Goal: Task Accomplishment & Management: Manage account settings

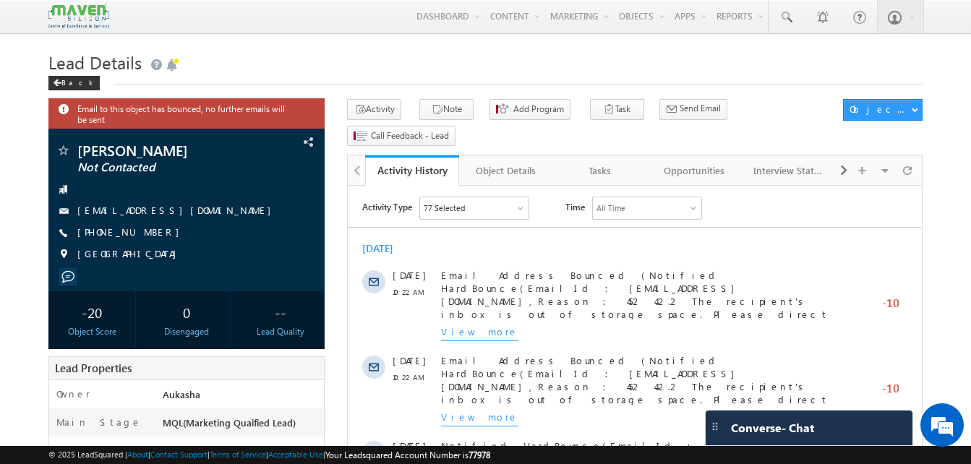
click at [236, 52] on h1 "Lead Details" at bounding box center [485, 61] width 874 height 28
click at [405, 61] on h1 "Lead Details" at bounding box center [485, 61] width 874 height 28
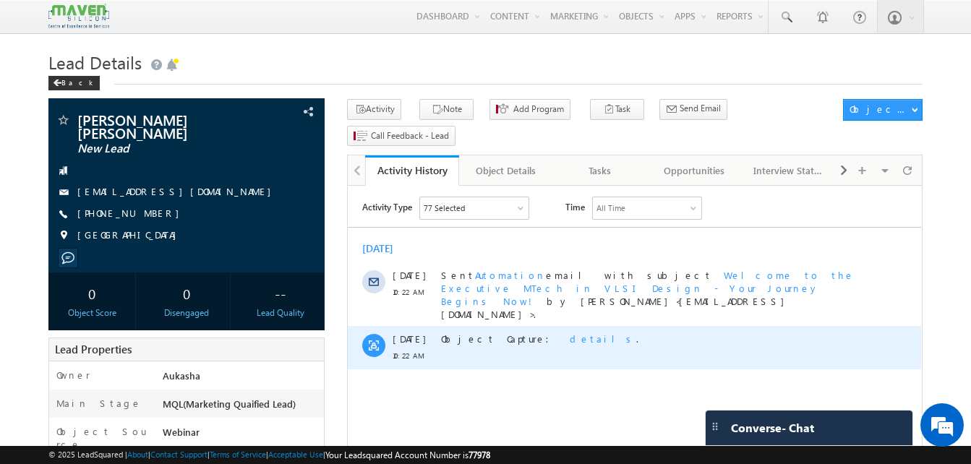
click at [570, 333] on span "details" at bounding box center [603, 339] width 67 height 12
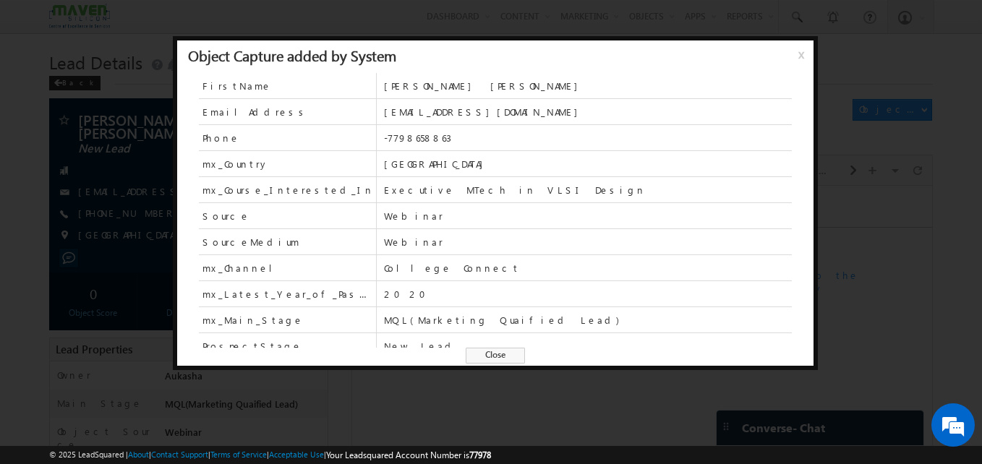
click at [500, 357] on span "Close" at bounding box center [495, 356] width 59 height 16
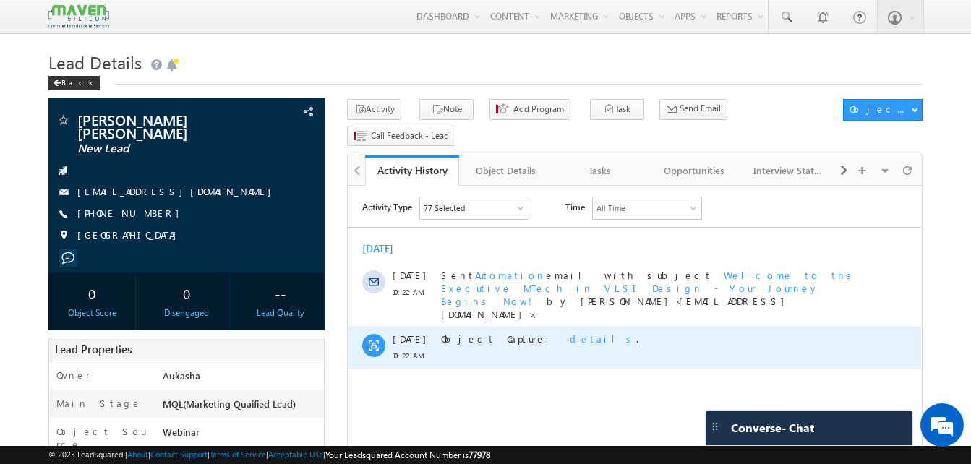
click at [570, 333] on span "details" at bounding box center [603, 339] width 67 height 12
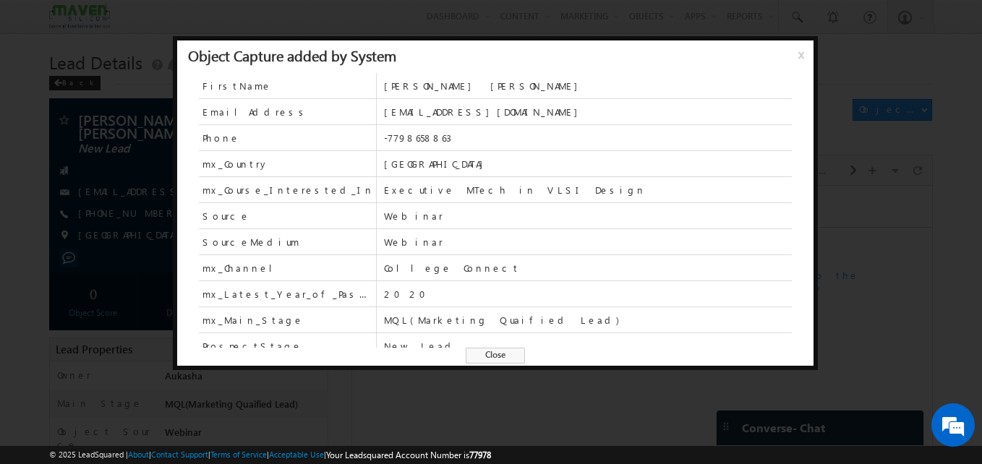
scroll to position [1, 0]
click at [503, 359] on span "Close" at bounding box center [495, 356] width 59 height 16
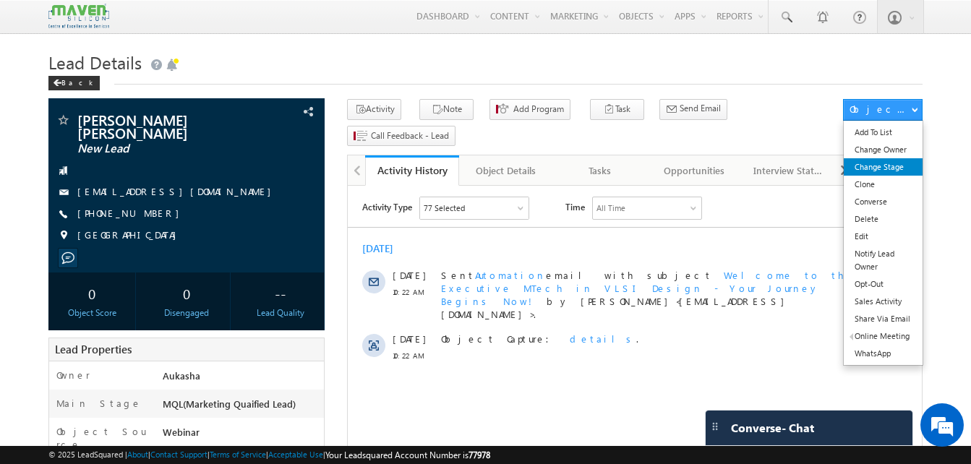
click at [896, 168] on link "Change Stage" at bounding box center [883, 166] width 79 height 17
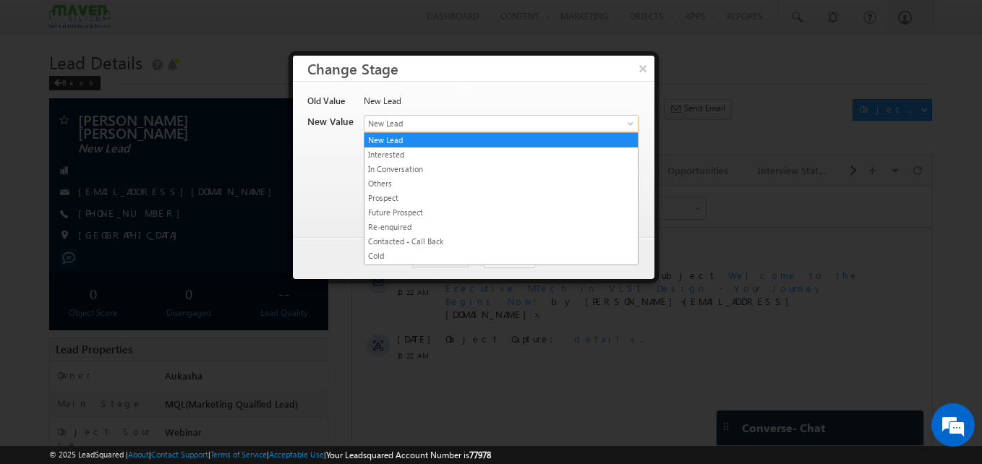
click at [493, 127] on span "New Lead" at bounding box center [477, 123] width 226 height 13
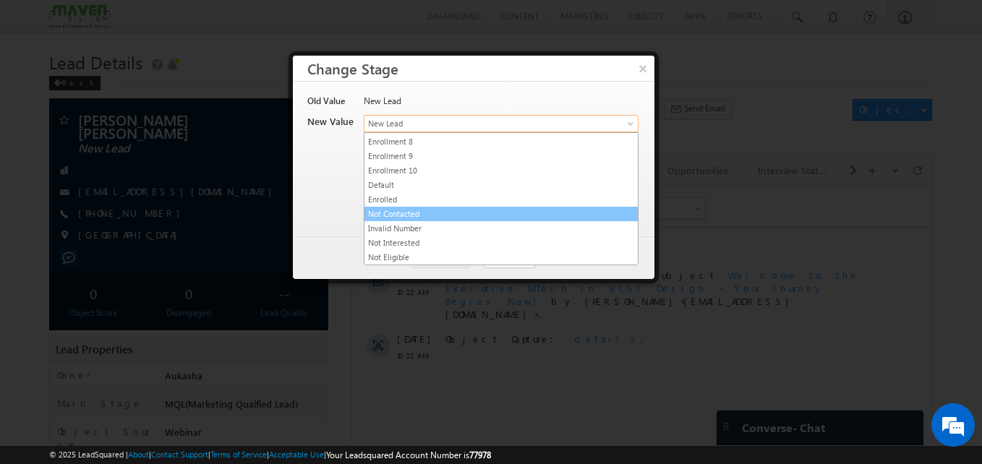
click at [433, 217] on link "Not Contacted" at bounding box center [500, 214] width 273 height 13
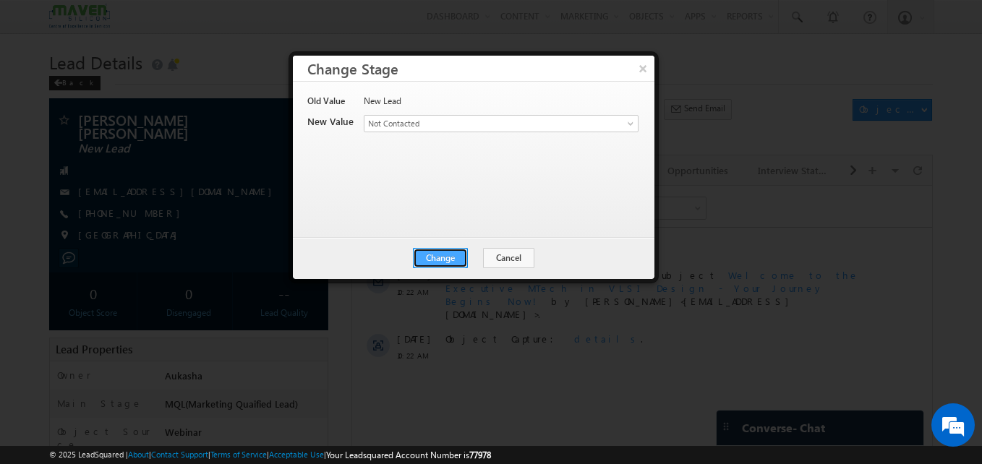
click at [443, 252] on button "Change" at bounding box center [440, 258] width 55 height 20
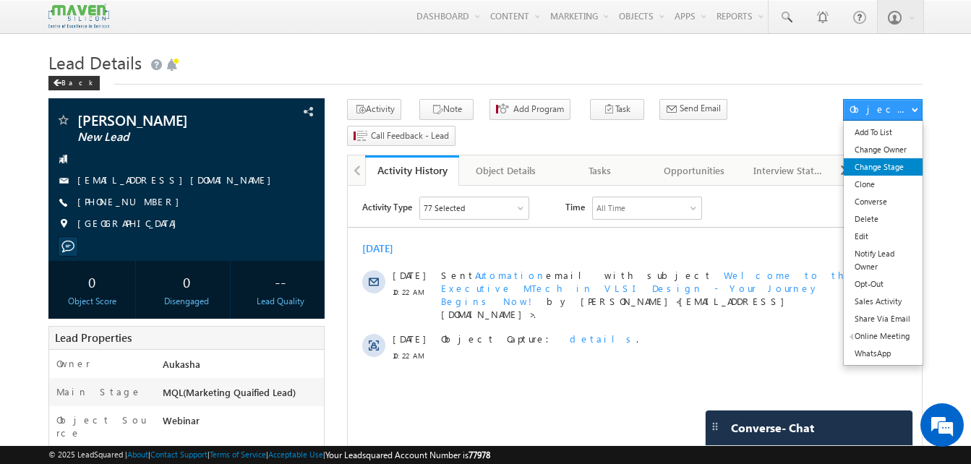
click at [893, 169] on link "Change Stage" at bounding box center [883, 166] width 79 height 17
click at [895, 168] on link "Change Stage" at bounding box center [883, 166] width 79 height 17
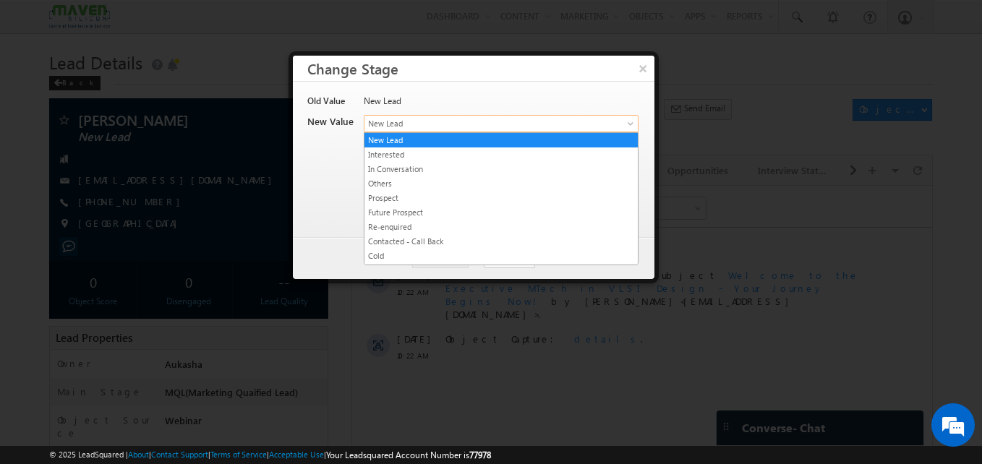
click at [543, 121] on span "New Lead" at bounding box center [477, 123] width 226 height 13
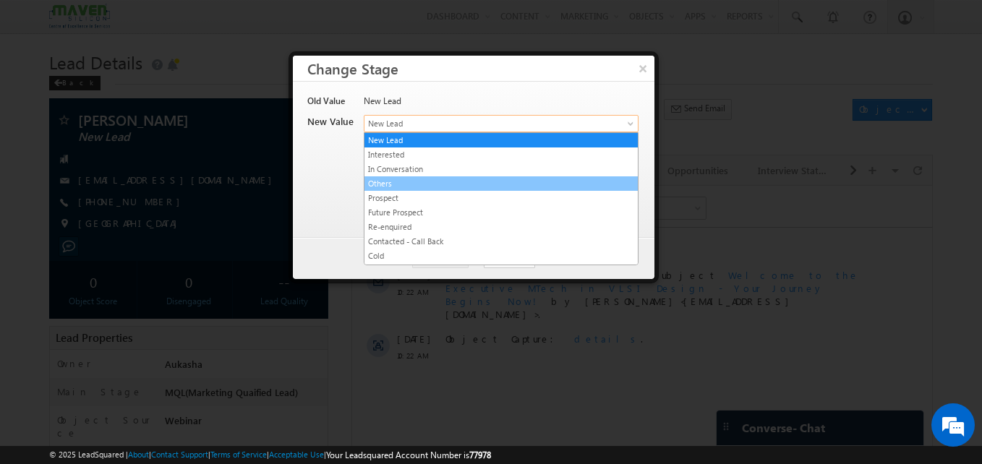
scroll to position [273, 0]
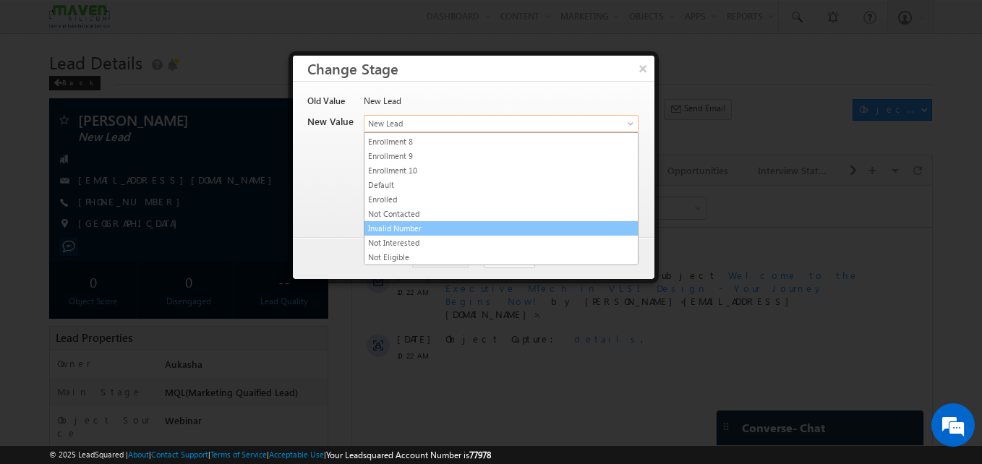
click at [440, 224] on link "Invalid Number" at bounding box center [500, 228] width 273 height 13
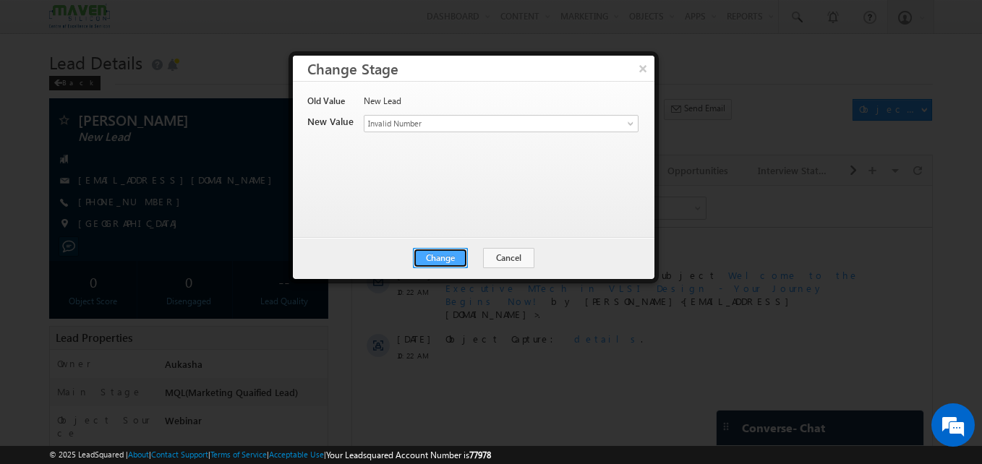
click at [443, 251] on button "Change" at bounding box center [440, 258] width 55 height 20
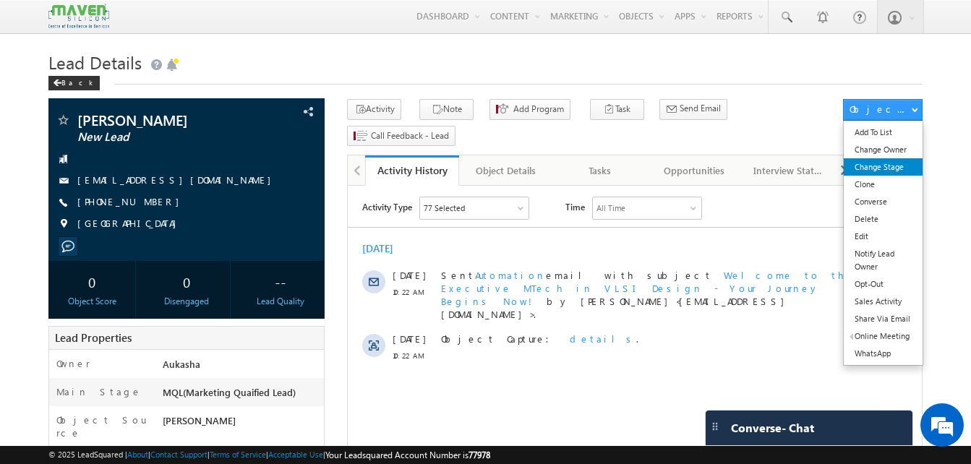
click at [883, 168] on link "Change Stage" at bounding box center [883, 166] width 79 height 17
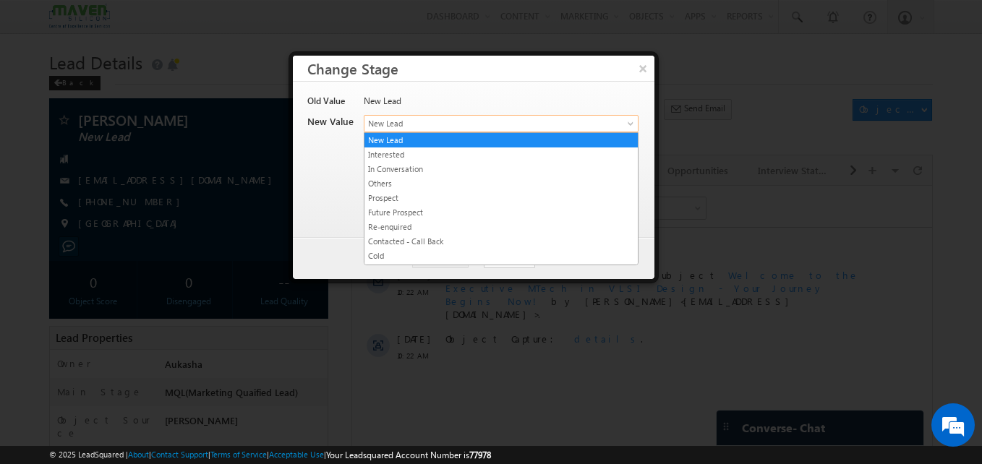
drag, startPoint x: 525, startPoint y: 115, endPoint x: 497, endPoint y: 255, distance: 142.4
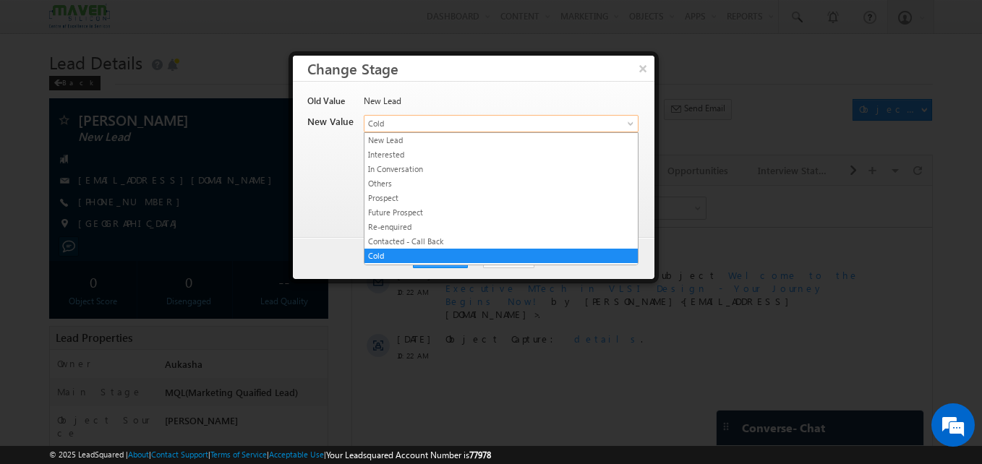
drag, startPoint x: 496, startPoint y: 117, endPoint x: 484, endPoint y: 208, distance: 91.2
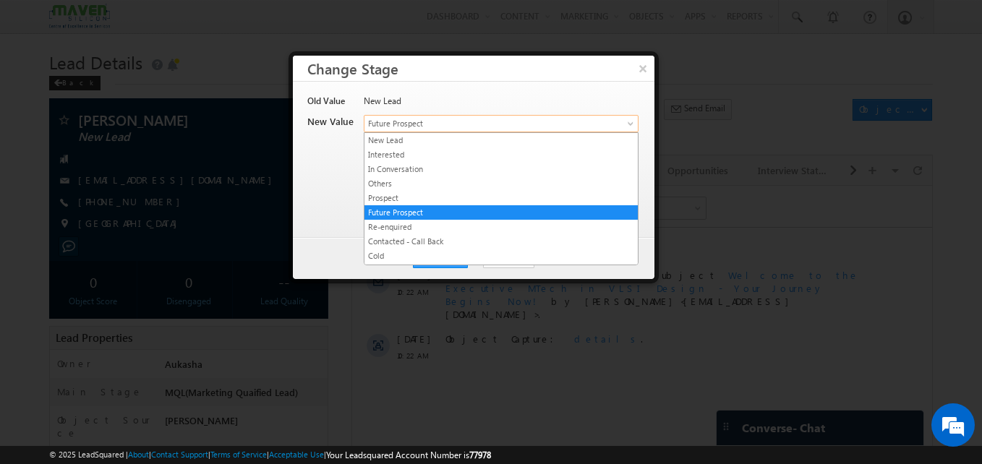
click at [463, 123] on span "Future Prospect" at bounding box center [477, 123] width 226 height 13
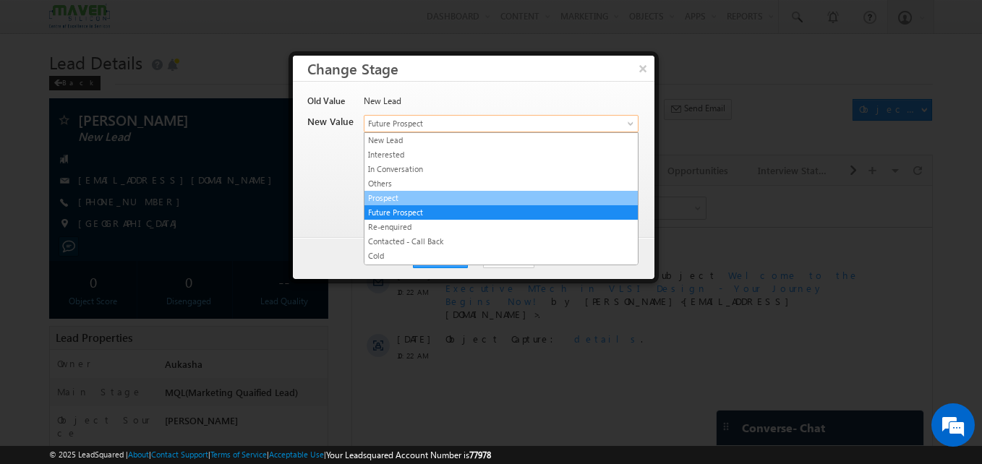
scroll to position [273, 0]
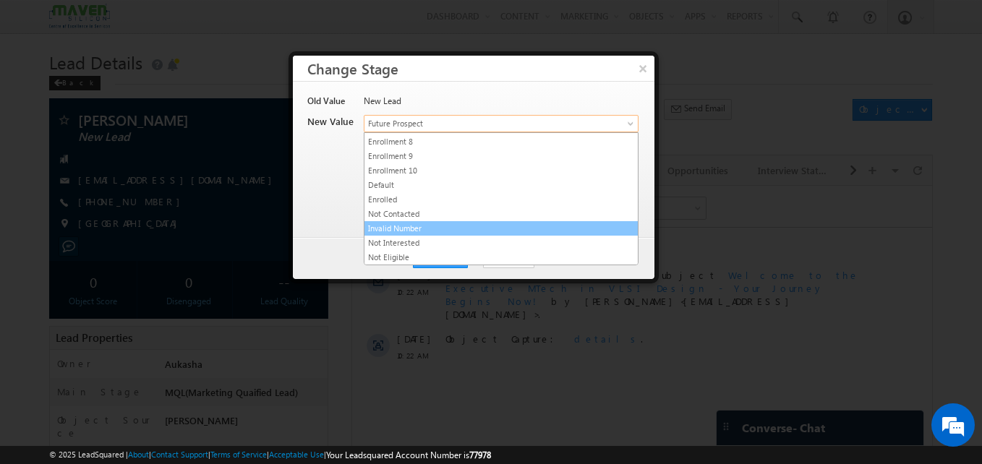
drag, startPoint x: 404, startPoint y: 224, endPoint x: 435, endPoint y: 224, distance: 30.4
click at [435, 224] on link "Invalid Number" at bounding box center [500, 228] width 273 height 13
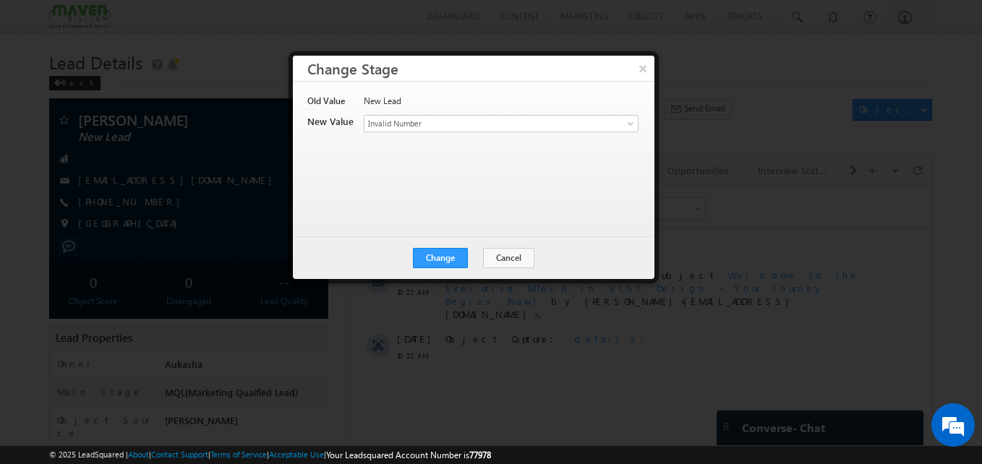
click at [435, 224] on div "Old Value New Lead New Value Contact Stage * New Lead Interested In Conversatio…" at bounding box center [474, 159] width 362 height 155
click at [441, 262] on button "Change" at bounding box center [440, 258] width 55 height 20
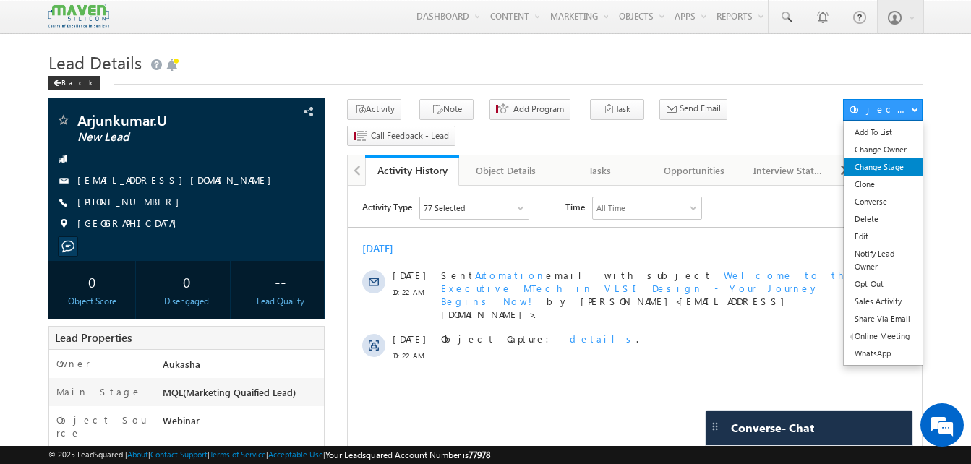
click at [906, 166] on link "Change Stage" at bounding box center [883, 166] width 79 height 17
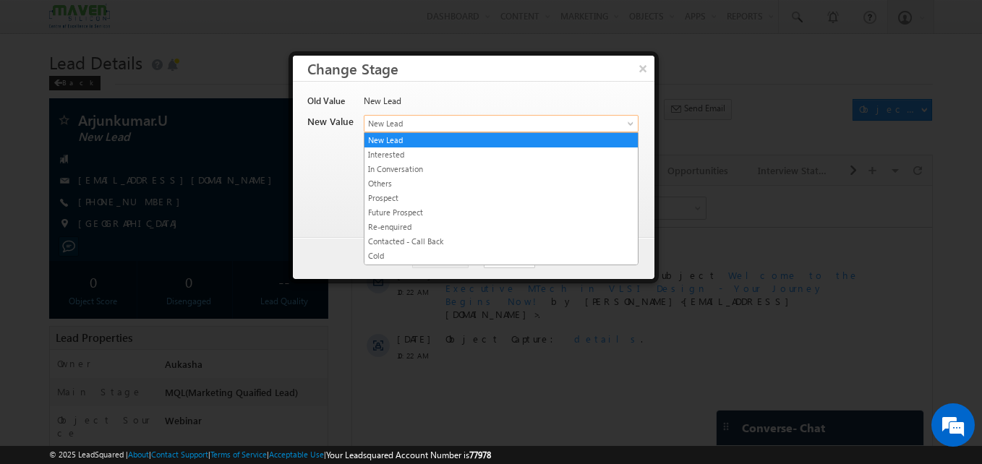
click at [448, 125] on span "New Lead" at bounding box center [477, 123] width 226 height 13
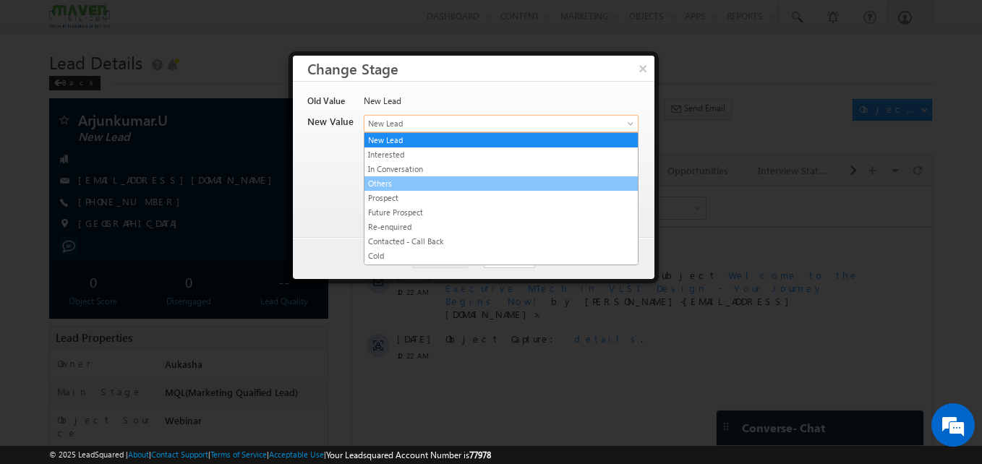
scroll to position [273, 0]
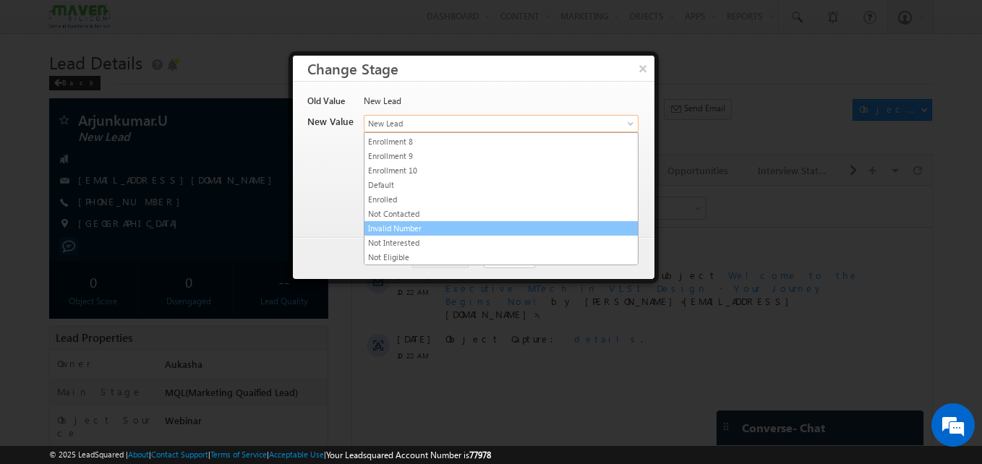
click at [404, 232] on link "Invalid Number" at bounding box center [500, 228] width 273 height 13
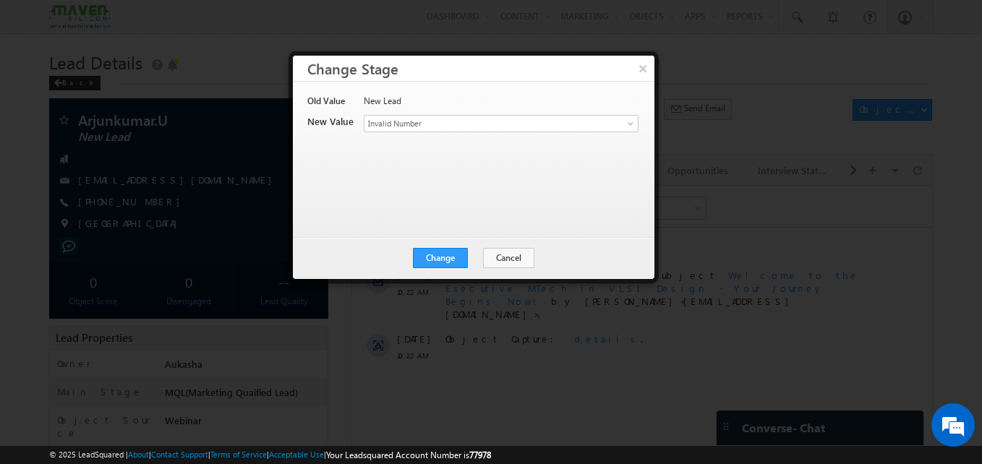
click at [483, 194] on div "Old Value New Lead New Value Contact Stage * New Lead Interested In Conversatio…" at bounding box center [472, 153] width 330 height 116
click at [450, 265] on button "Change" at bounding box center [440, 258] width 55 height 20
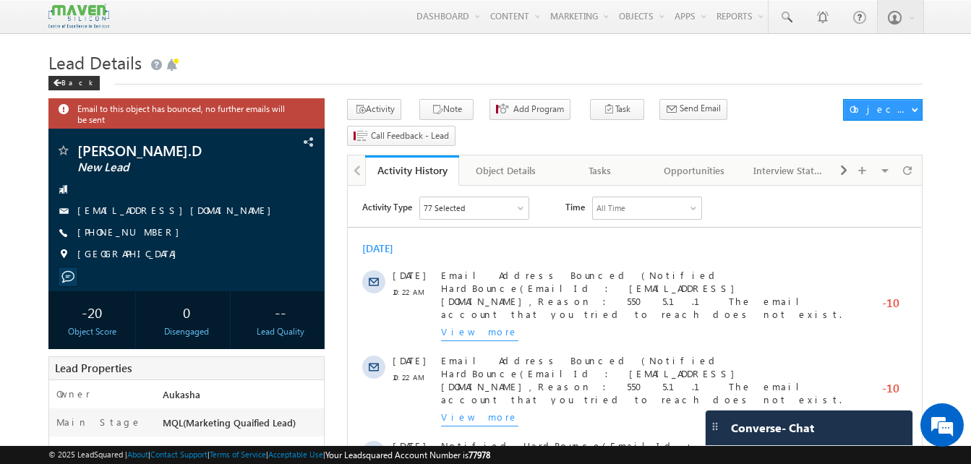
drag, startPoint x: 155, startPoint y: 239, endPoint x: 147, endPoint y: 237, distance: 8.1
click at [147, 237] on div "+91-9578381404" at bounding box center [187, 233] width 262 height 14
copy div "+91-9578381404"
click at [387, 72] on h1 "Lead Details" at bounding box center [485, 61] width 874 height 28
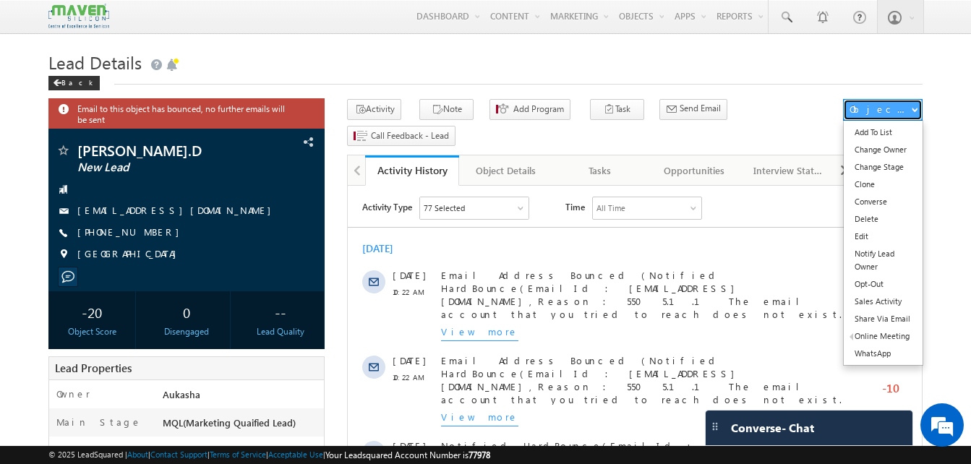
click at [860, 112] on div "Object Actions" at bounding box center [880, 109] width 61 height 13
click at [902, 168] on link "Change Stage" at bounding box center [883, 166] width 79 height 17
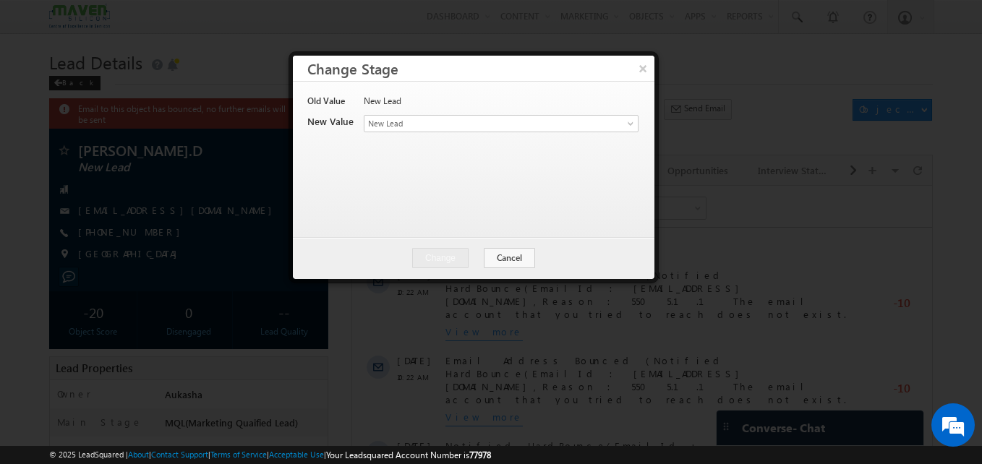
click at [506, 111] on div "New Lead" at bounding box center [500, 105] width 273 height 20
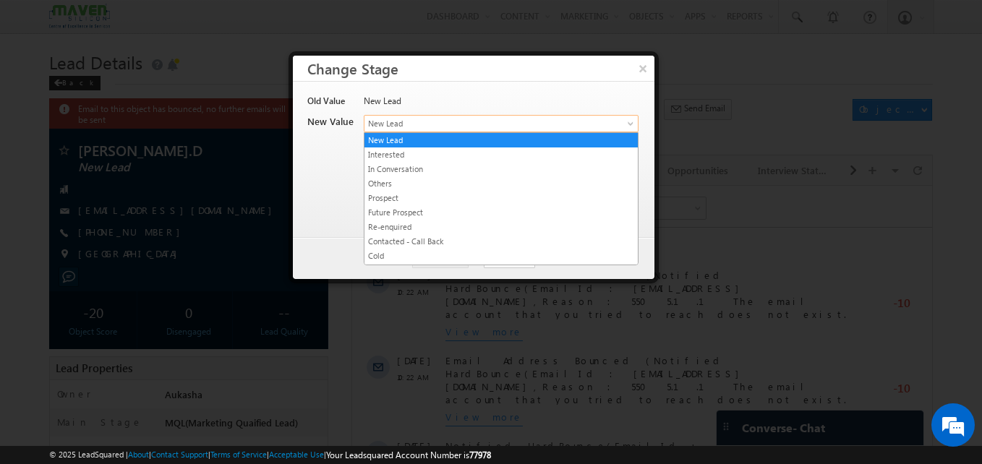
click at [508, 119] on span "New Lead" at bounding box center [477, 123] width 226 height 13
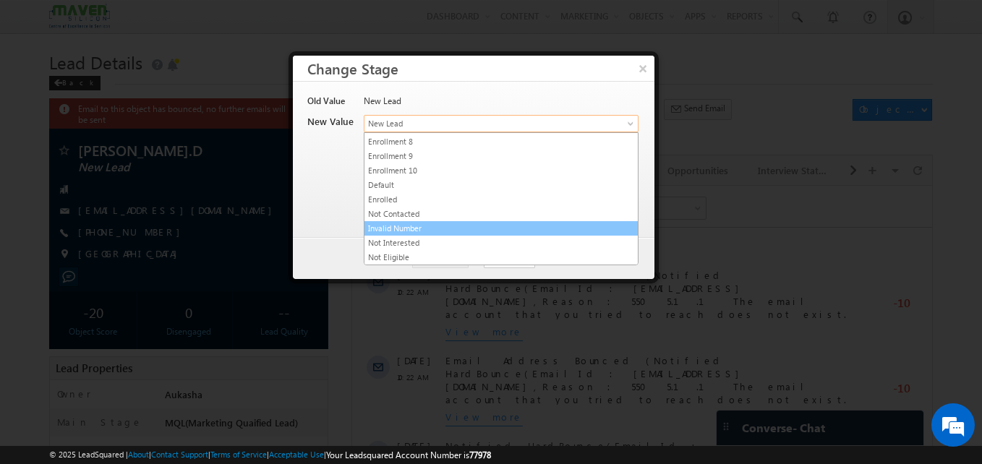
click at [472, 226] on link "Invalid Number" at bounding box center [500, 228] width 273 height 13
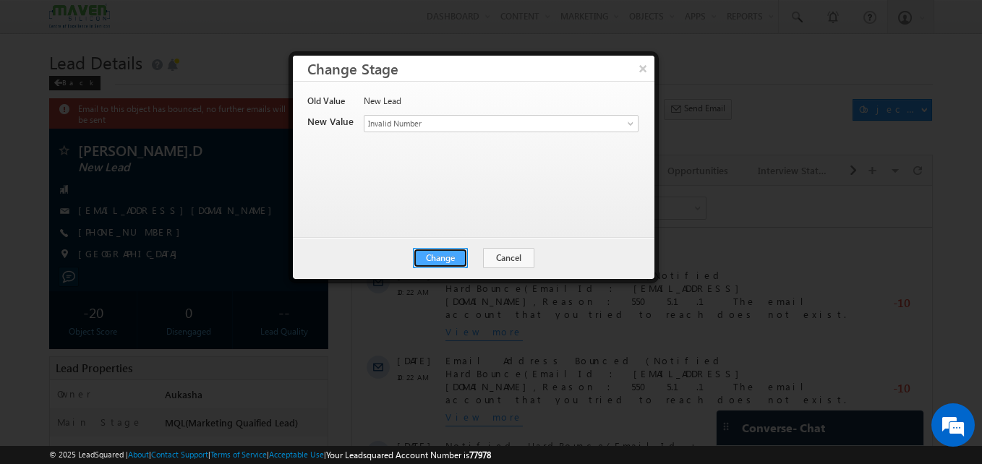
click at [435, 255] on button "Change" at bounding box center [440, 258] width 55 height 20
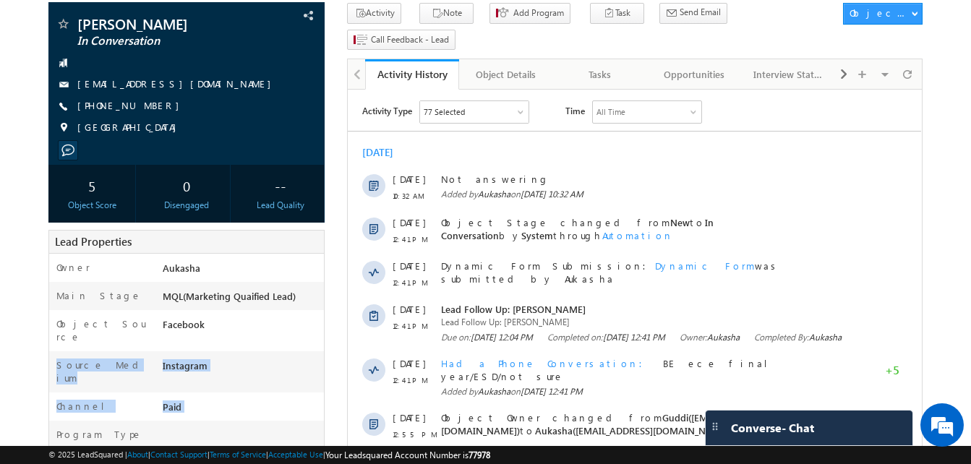
drag, startPoint x: 16, startPoint y: 401, endPoint x: 16, endPoint y: 296, distance: 105.6
click at [16, 296] on body "Menu Aukasha lsq5@ maven -sili con.c om" at bounding box center [485, 443] width 971 height 1078
click at [39, 144] on body "Menu Aukasha lsq5@ maven -sili con.c om" at bounding box center [485, 443] width 971 height 1078
drag, startPoint x: 158, startPoint y: 103, endPoint x: 147, endPoint y: 108, distance: 12.6
click at [147, 108] on div "+91-7020877834" at bounding box center [187, 106] width 262 height 14
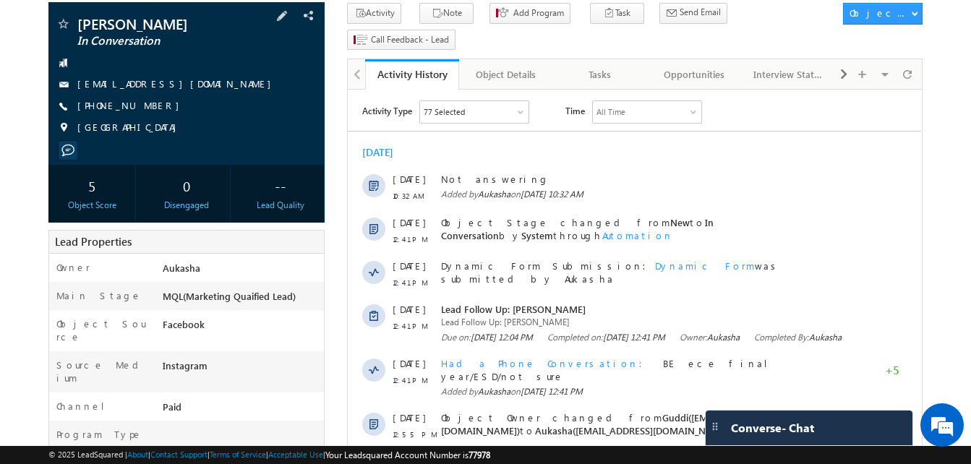
copy div "+91-7020877834"
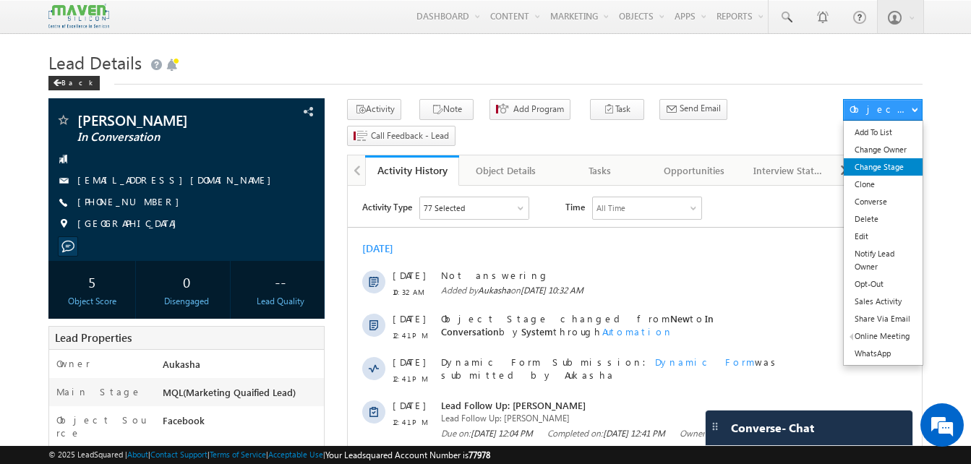
click at [910, 162] on link "Change Stage" at bounding box center [883, 166] width 79 height 17
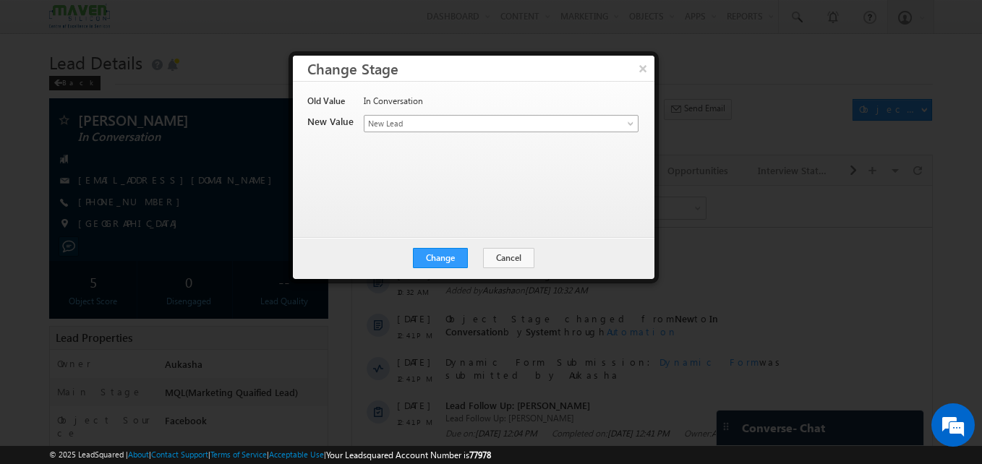
click at [514, 119] on span "New Lead" at bounding box center [477, 123] width 226 height 13
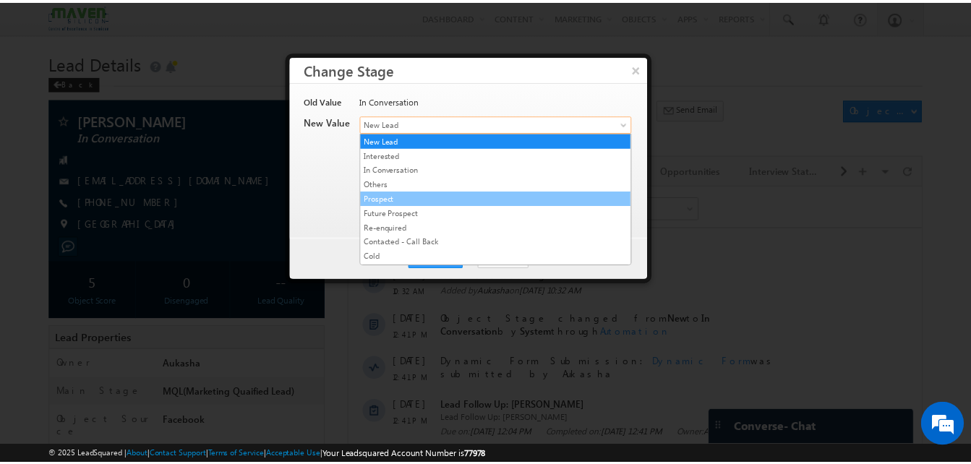
scroll to position [273, 0]
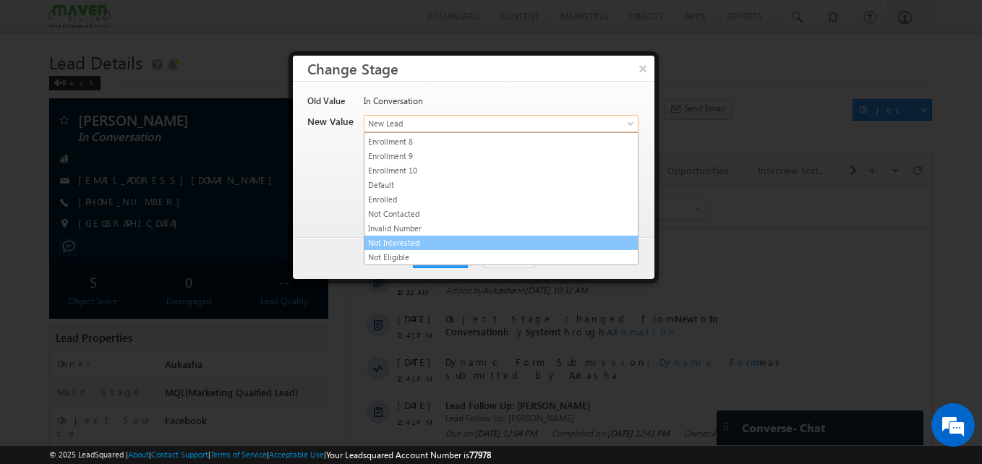
click at [432, 248] on link "Not Interested" at bounding box center [500, 242] width 273 height 13
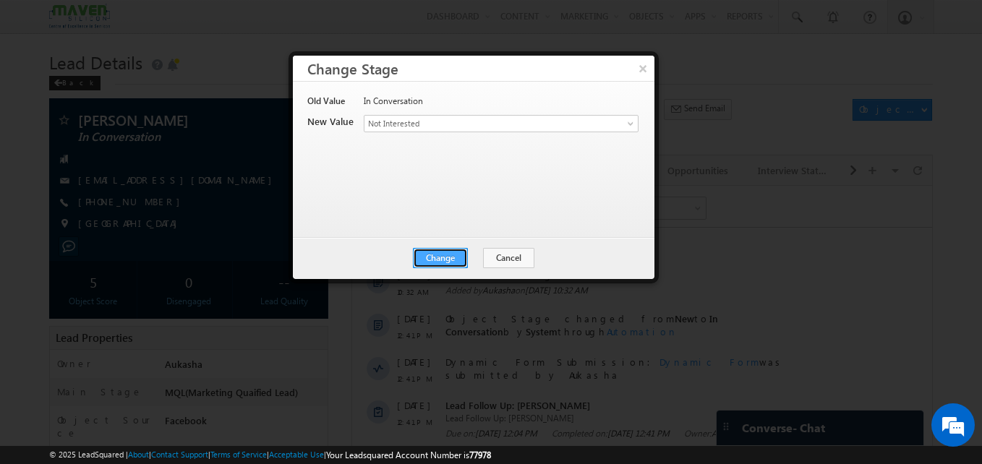
click at [442, 259] on button "Change" at bounding box center [440, 258] width 55 height 20
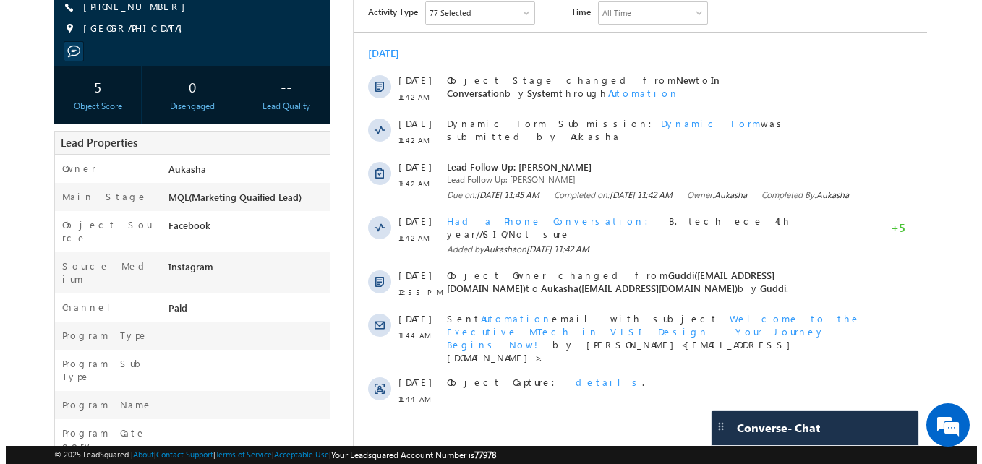
scroll to position [193, 0]
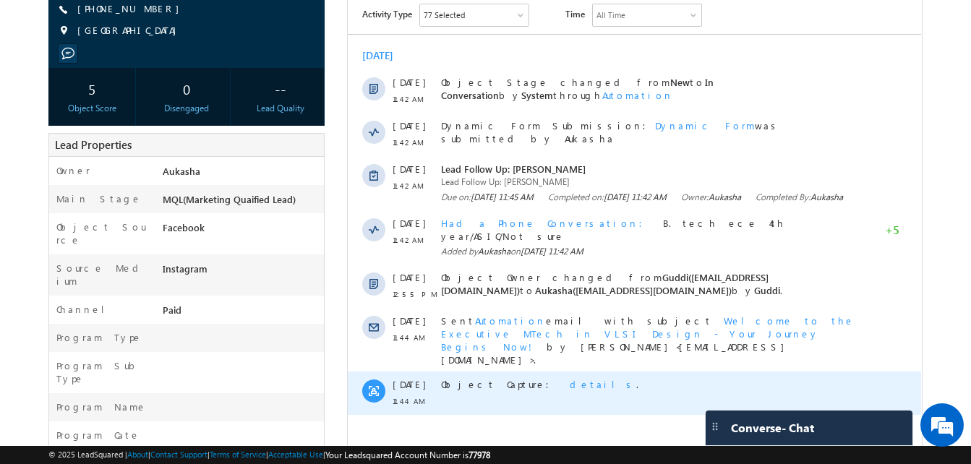
click at [570, 378] on span "details" at bounding box center [603, 384] width 67 height 12
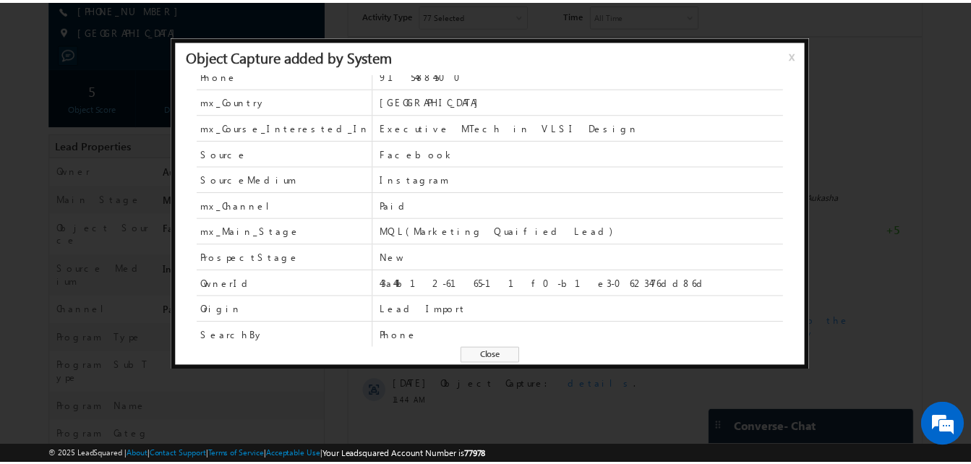
scroll to position [0, 0]
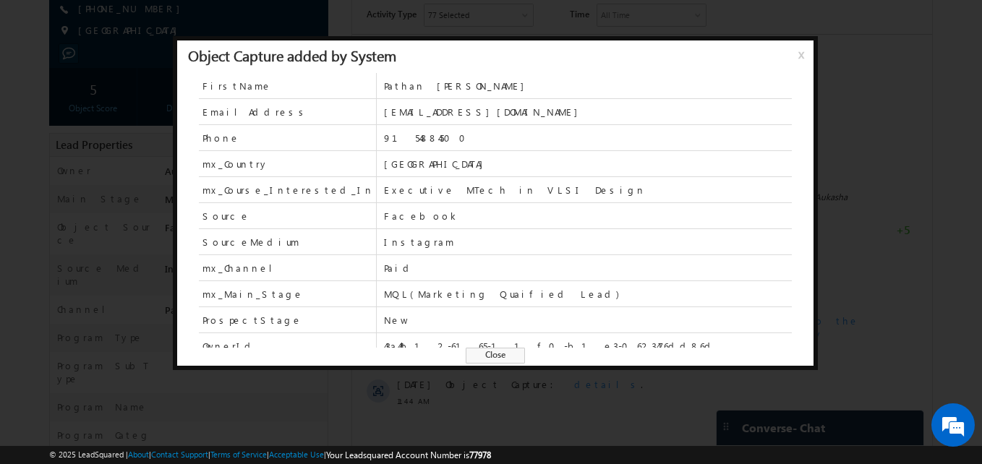
click at [511, 359] on span "Close" at bounding box center [495, 356] width 59 height 16
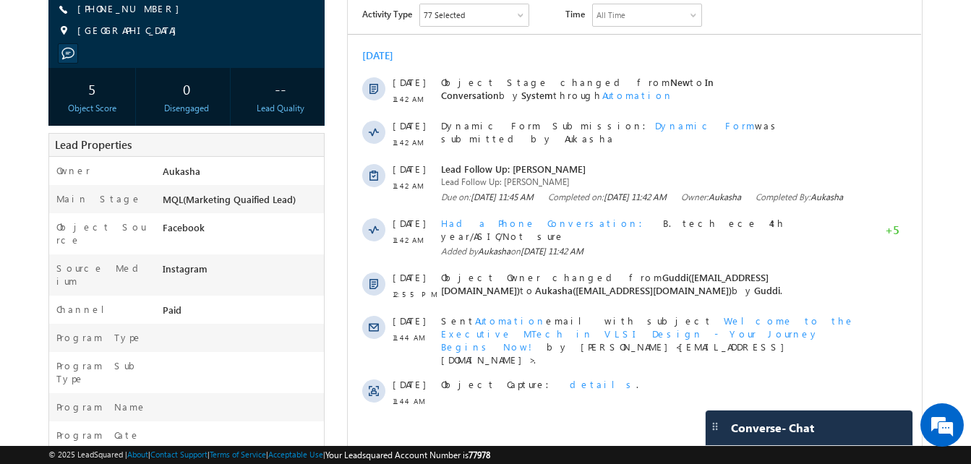
click at [952, 321] on body "Menu Aukasha lsq5@ maven -sili con.c om" at bounding box center [485, 346] width 971 height 1078
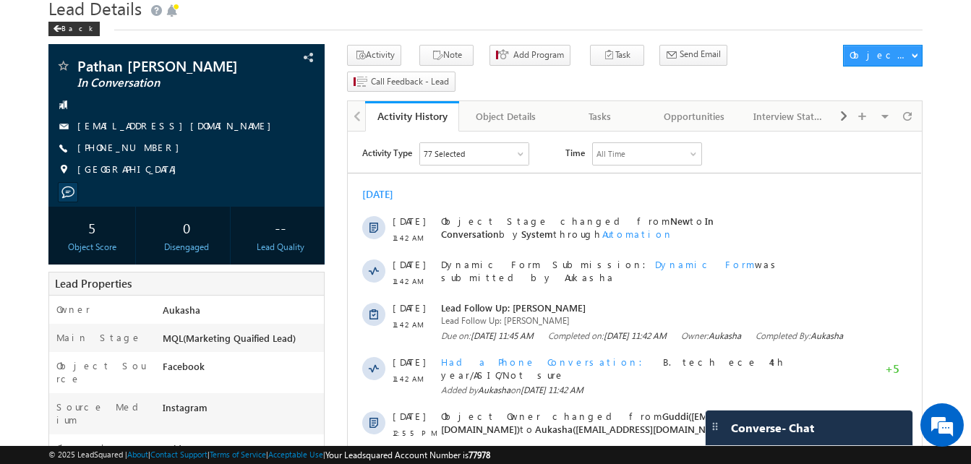
scroll to position [54, 0]
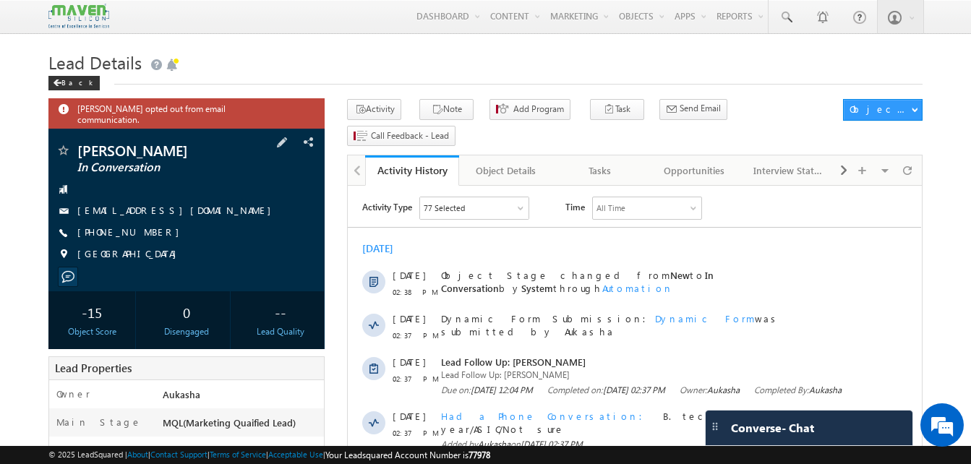
drag, startPoint x: 155, startPoint y: 228, endPoint x: 148, endPoint y: 223, distance: 8.8
click at [148, 226] on div "[PHONE_NUMBER]" at bounding box center [187, 233] width 262 height 14
copy div "[PHONE_NUMBER]"
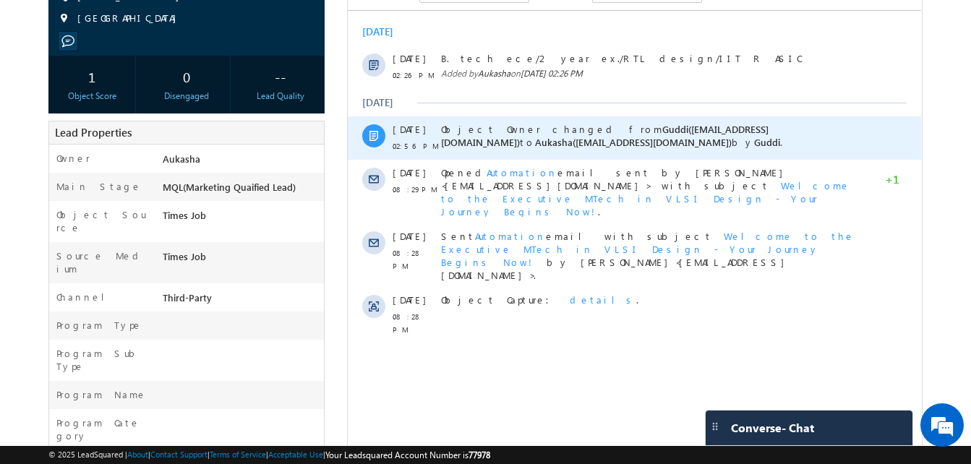
scroll to position [213, 0]
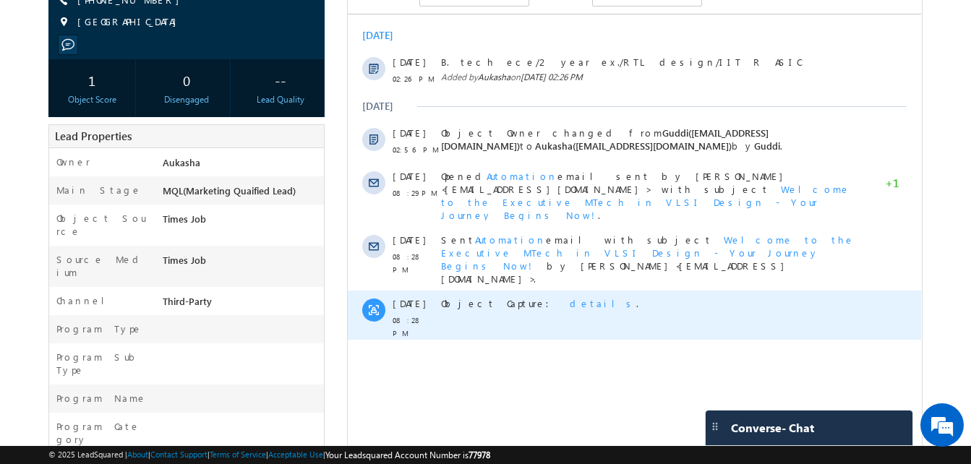
click at [570, 297] on span "details" at bounding box center [603, 303] width 67 height 12
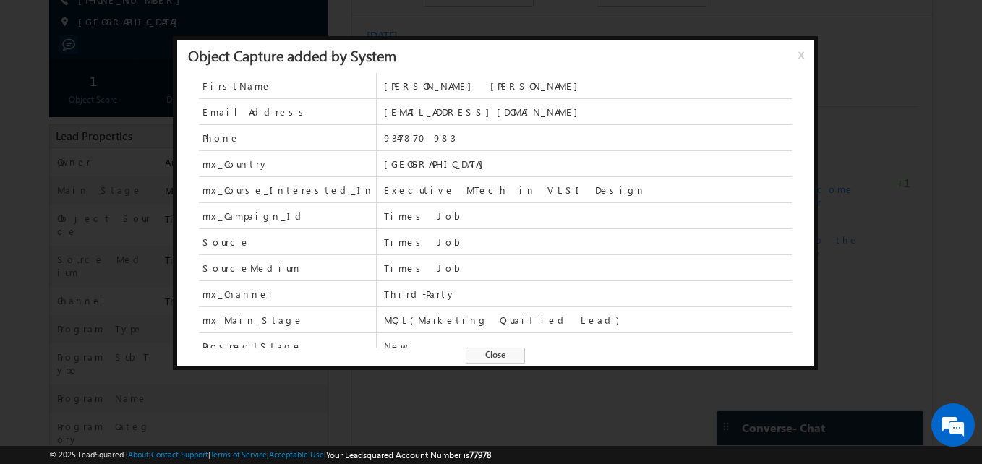
click at [492, 363] on span "Close" at bounding box center [495, 356] width 59 height 16
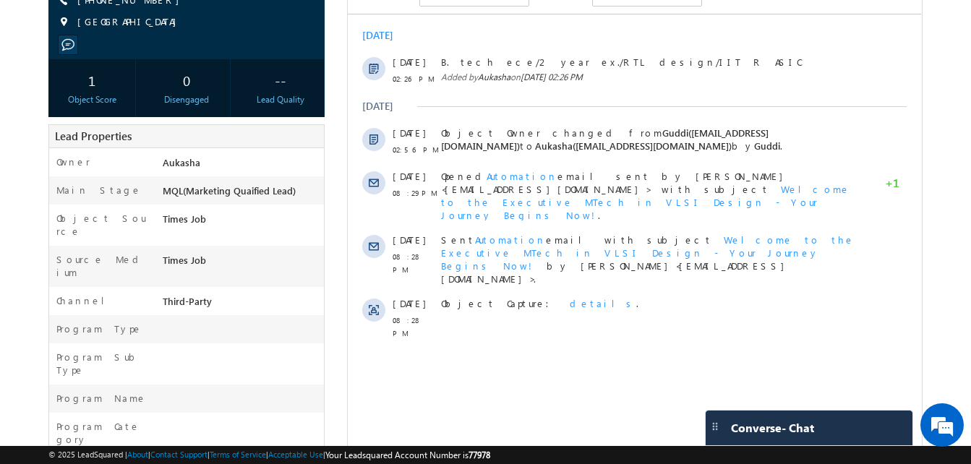
scroll to position [0, 0]
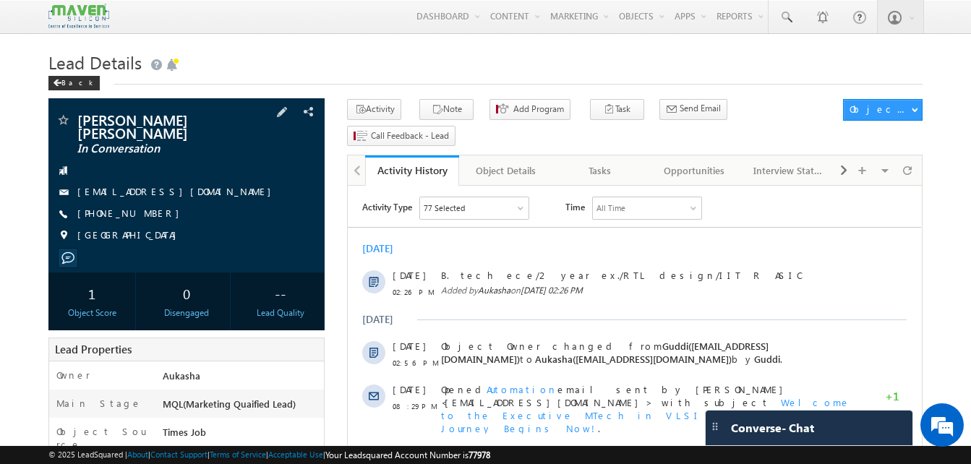
click at [148, 207] on div "+91-9347870983" at bounding box center [187, 214] width 262 height 14
copy div "+91-9347870983"
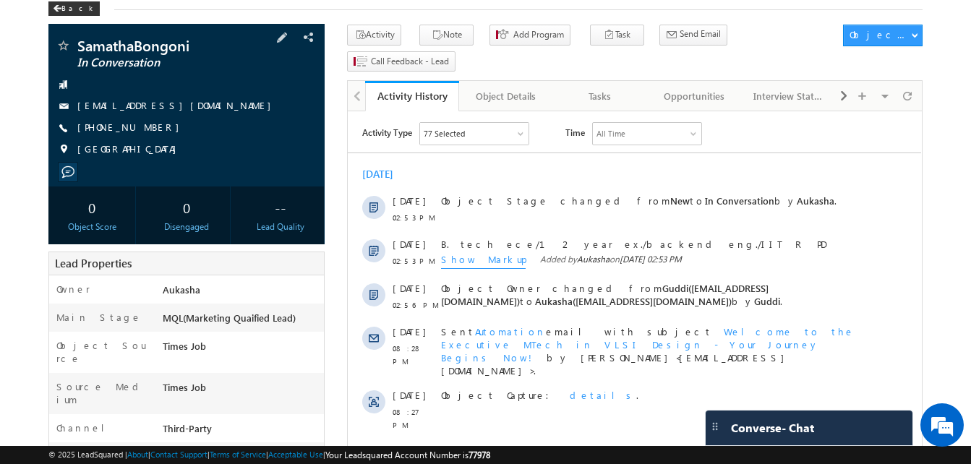
drag, startPoint x: 156, startPoint y: 129, endPoint x: 148, endPoint y: 129, distance: 8.0
click at [148, 129] on div "[PHONE_NUMBER]" at bounding box center [187, 128] width 262 height 14
copy div "[PHONE_NUMBER]"
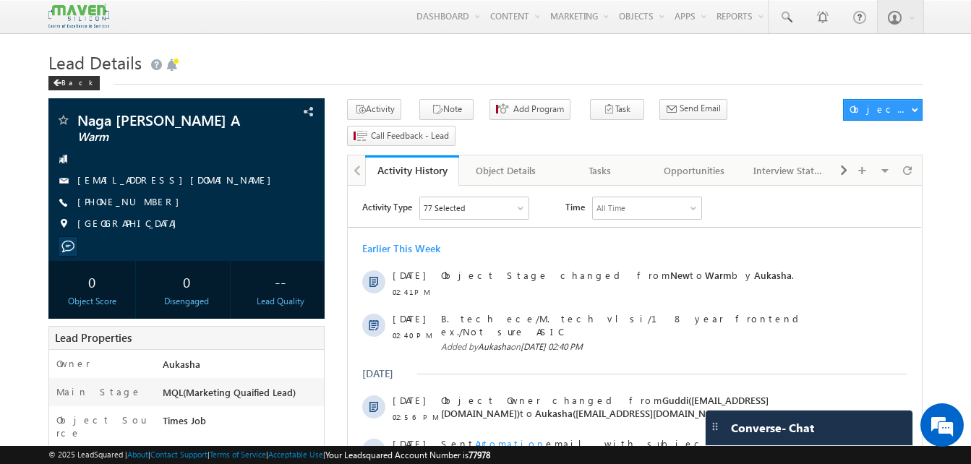
click at [451, 51] on h1 "Lead Details" at bounding box center [485, 61] width 874 height 28
click at [576, 61] on h1 "Lead Details" at bounding box center [485, 61] width 874 height 28
click at [148, 203] on div "[PHONE_NUMBER]" at bounding box center [187, 202] width 262 height 14
copy div "[PHONE_NUMBER]"
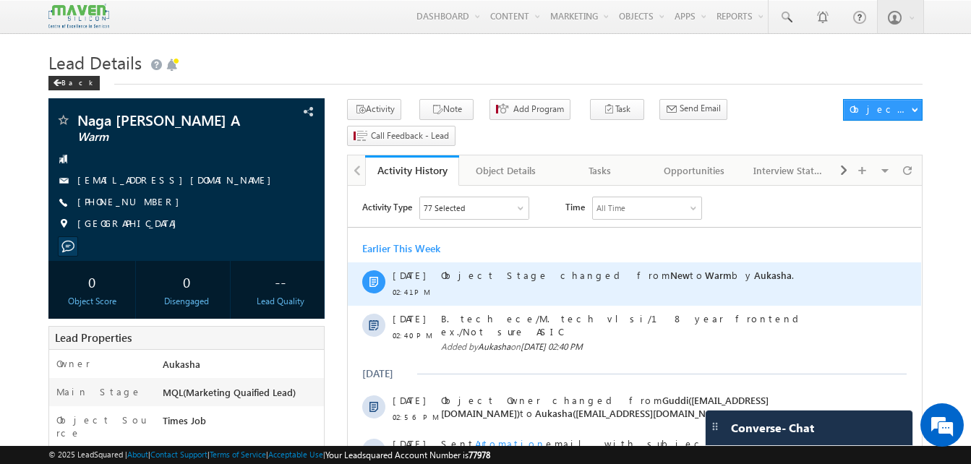
copy div "[PHONE_NUMBER]"
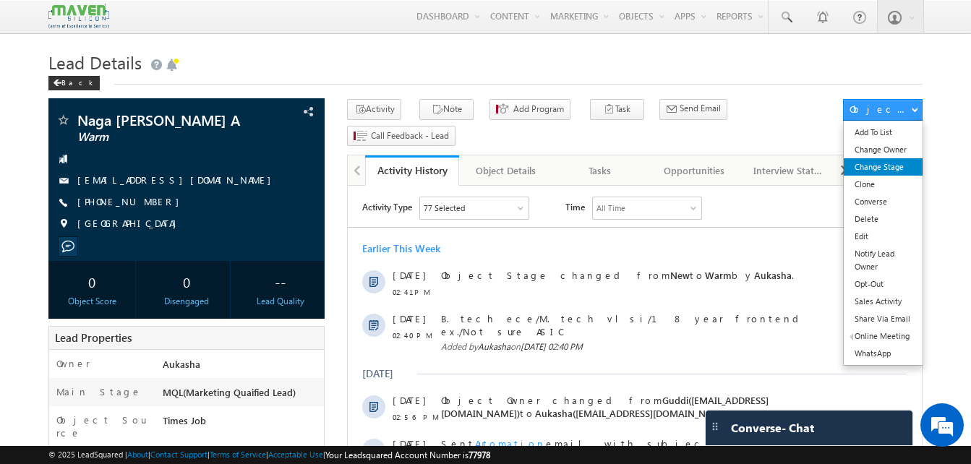
click at [894, 166] on link "Change Stage" at bounding box center [883, 166] width 79 height 17
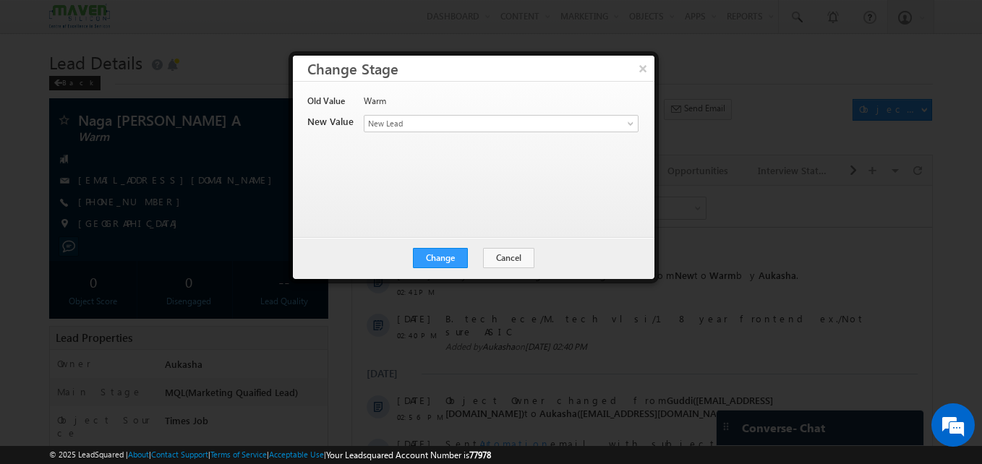
click at [499, 246] on div "Change Cancel Close" at bounding box center [474, 258] width 362 height 42
click at [510, 262] on button "Cancel" at bounding box center [508, 258] width 51 height 20
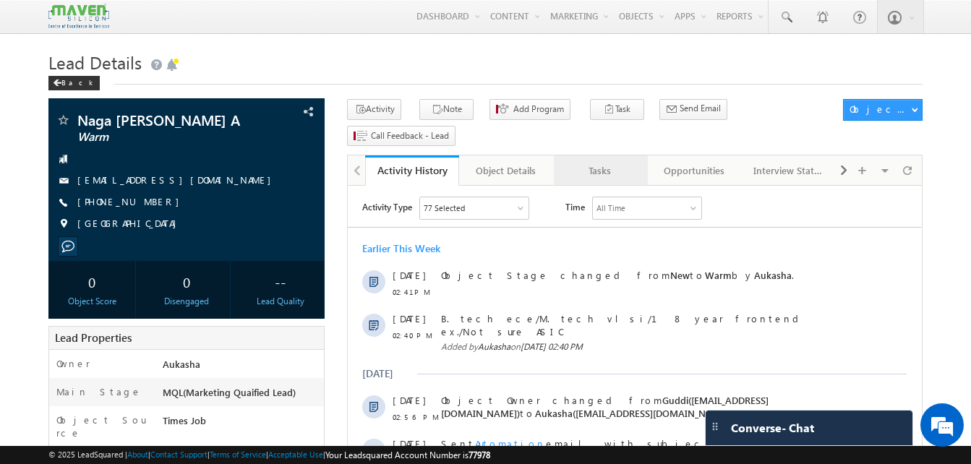
click at [607, 162] on div "Tasks" at bounding box center [599, 170] width 69 height 17
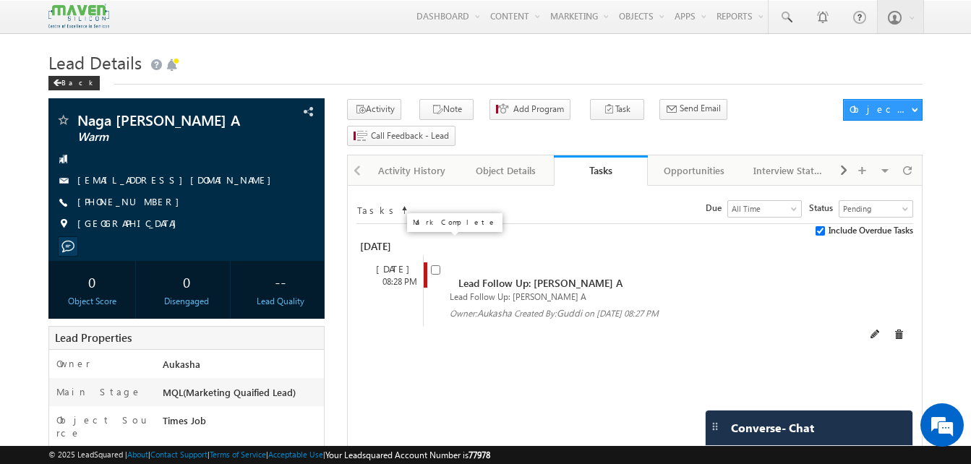
click at [433, 265] on input "checkbox" at bounding box center [435, 269] width 9 height 9
checkbox input "false"
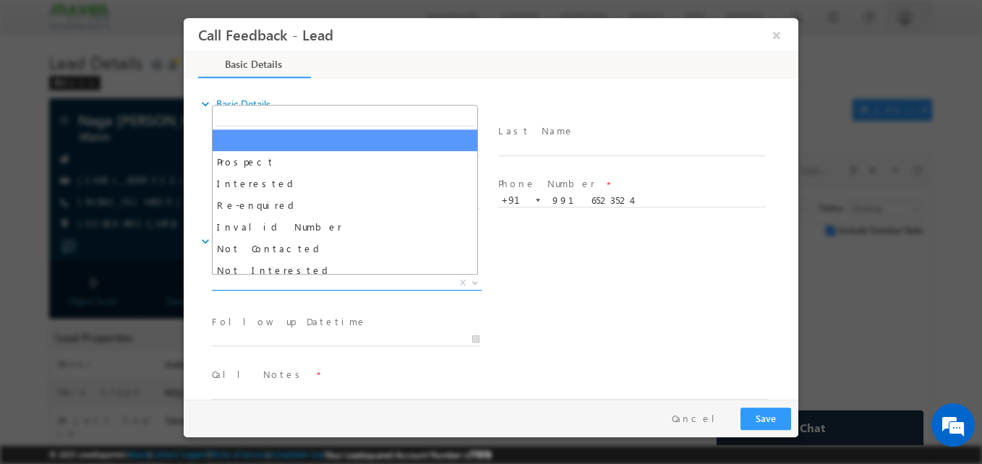
click at [384, 278] on span "X" at bounding box center [347, 283] width 270 height 14
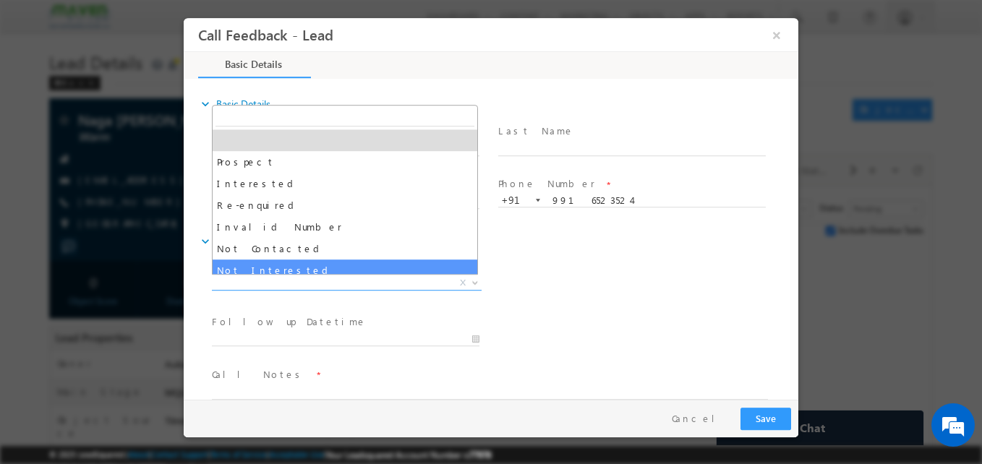
select select "Not Interested"
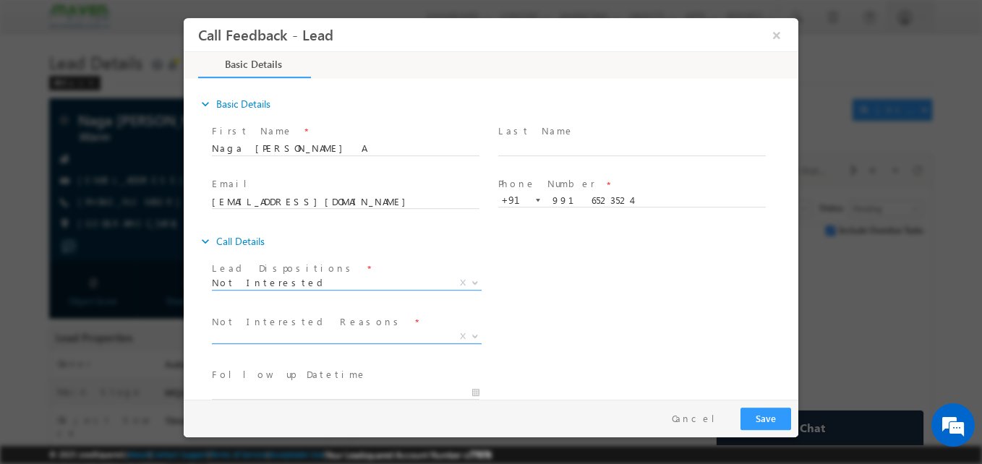
click at [337, 334] on span "X" at bounding box center [347, 337] width 270 height 14
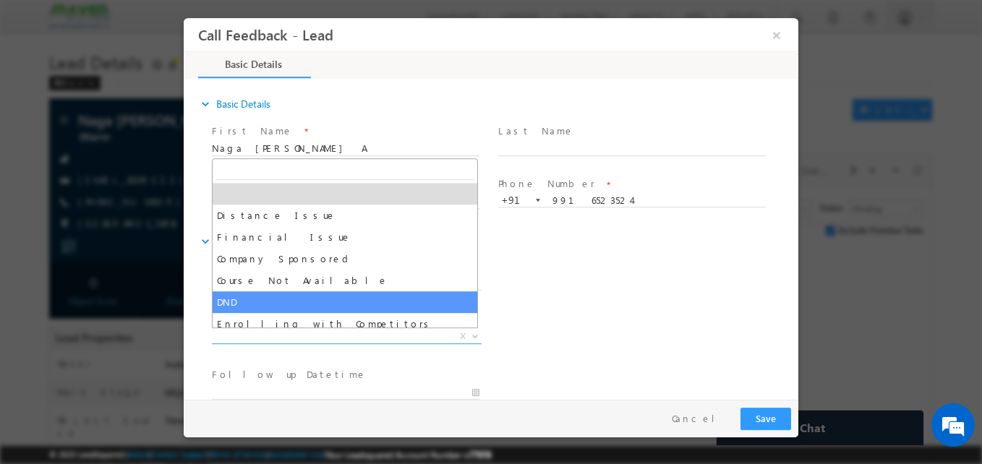
scroll to position [29, 0]
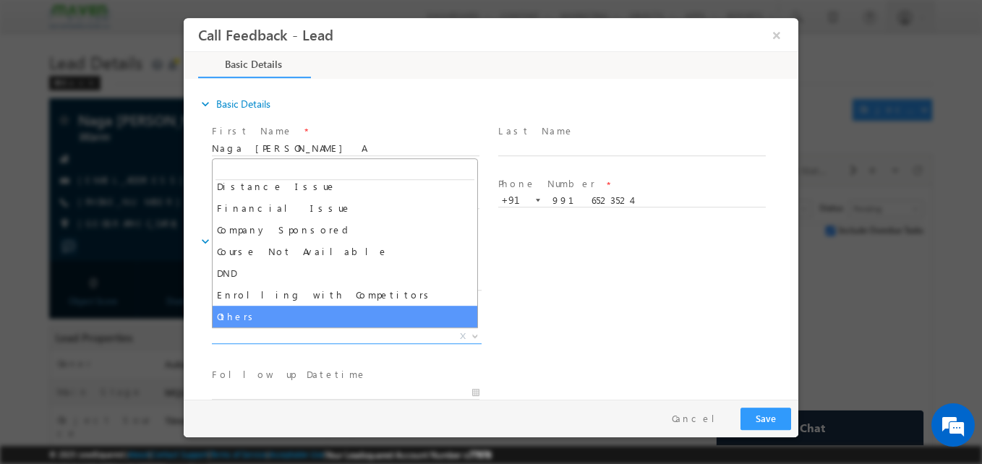
select select "Others"
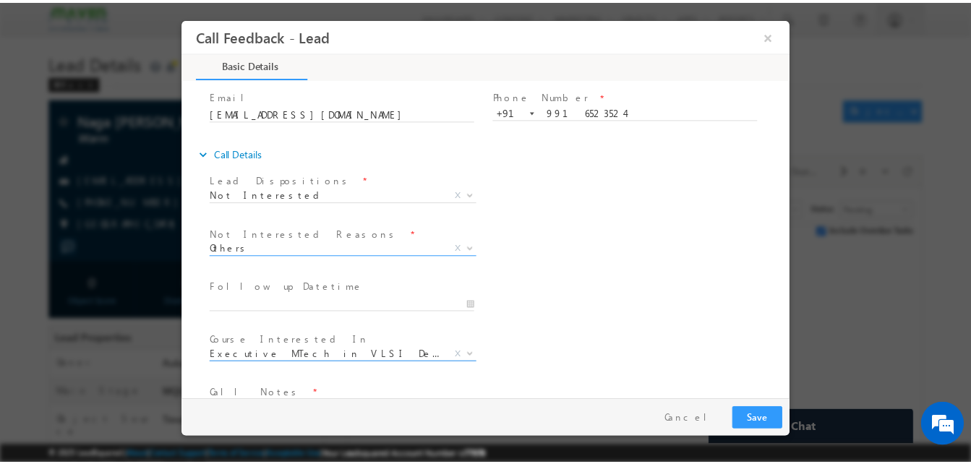
scroll to position [130, 0]
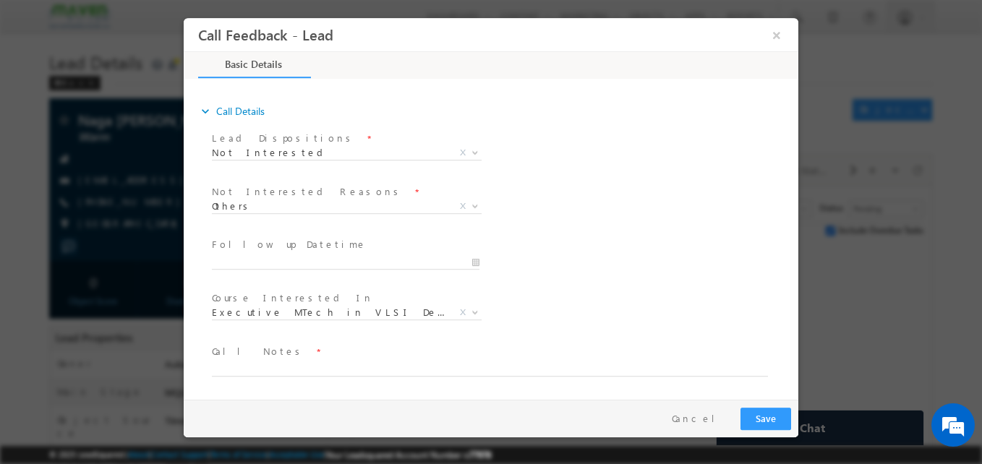
click at [289, 376] on span at bounding box center [482, 384] width 540 height 16
click at [297, 367] on textarea at bounding box center [490, 368] width 556 height 17
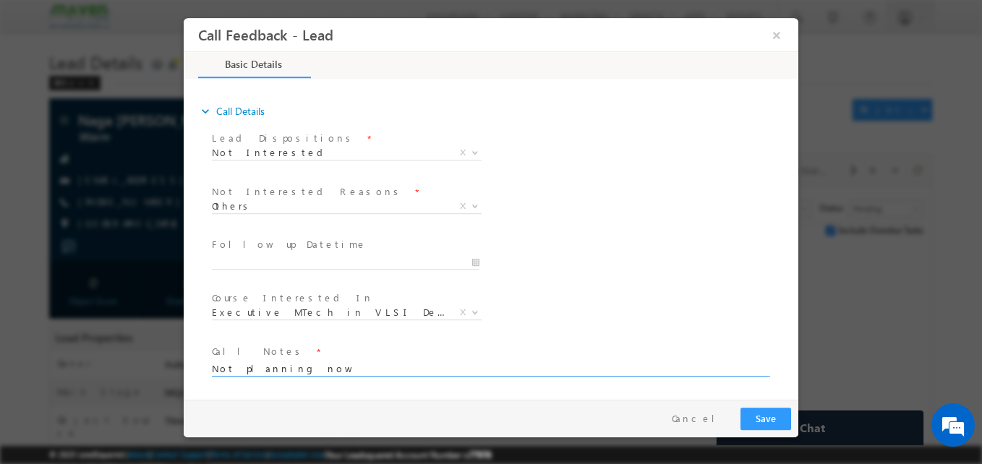
type textarea "Not planning now"
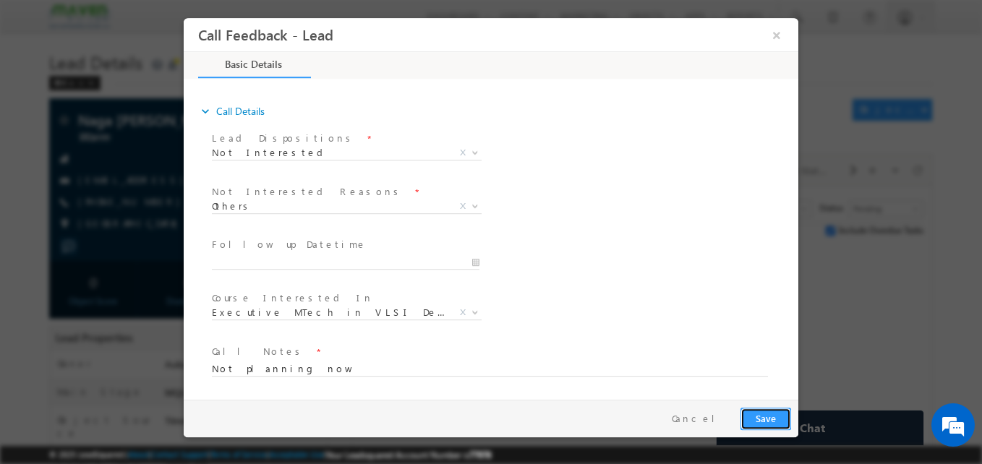
click at [754, 418] on button "Save" at bounding box center [765, 419] width 51 height 22
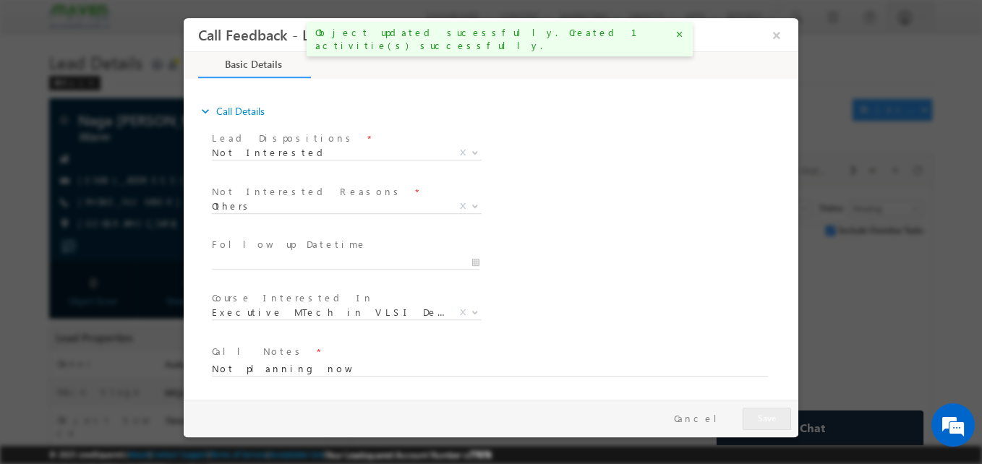
click at [89, 143] on div at bounding box center [491, 232] width 982 height 464
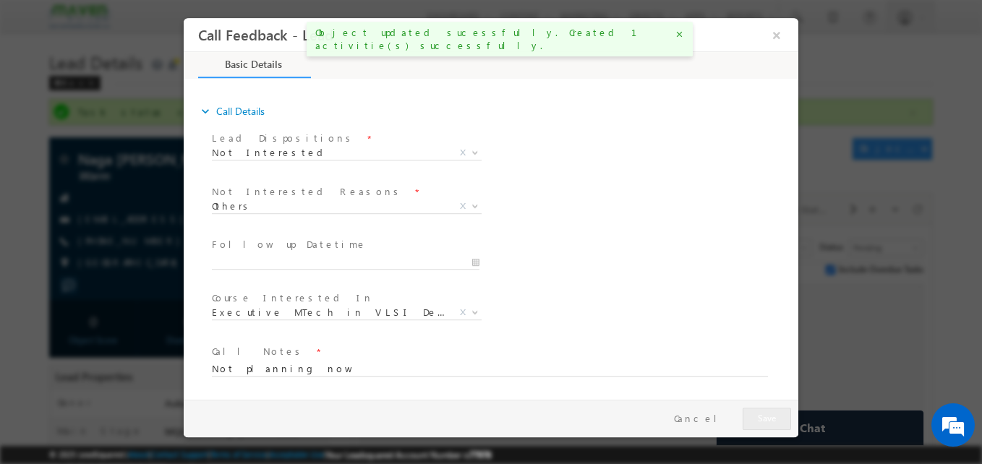
drag, startPoint x: 0, startPoint y: 143, endPoint x: 18, endPoint y: 290, distance: 147.9
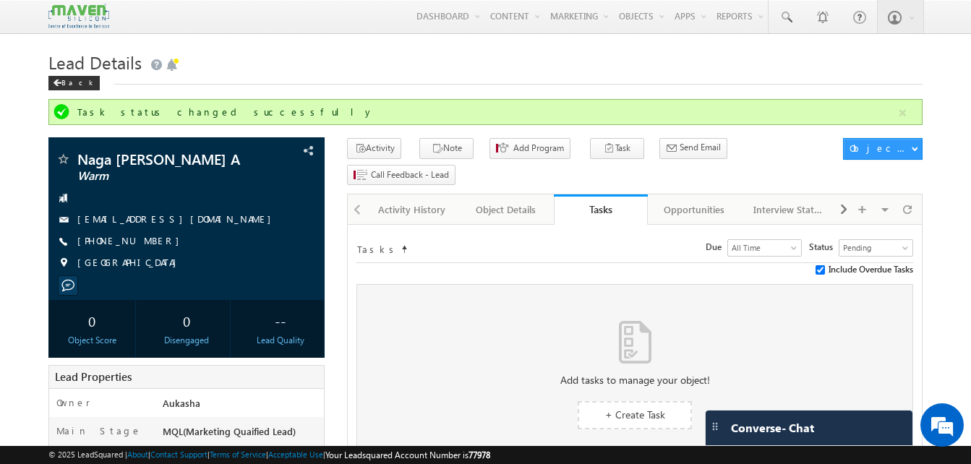
click at [362, 52] on h1 "Lead Details" at bounding box center [485, 61] width 874 height 28
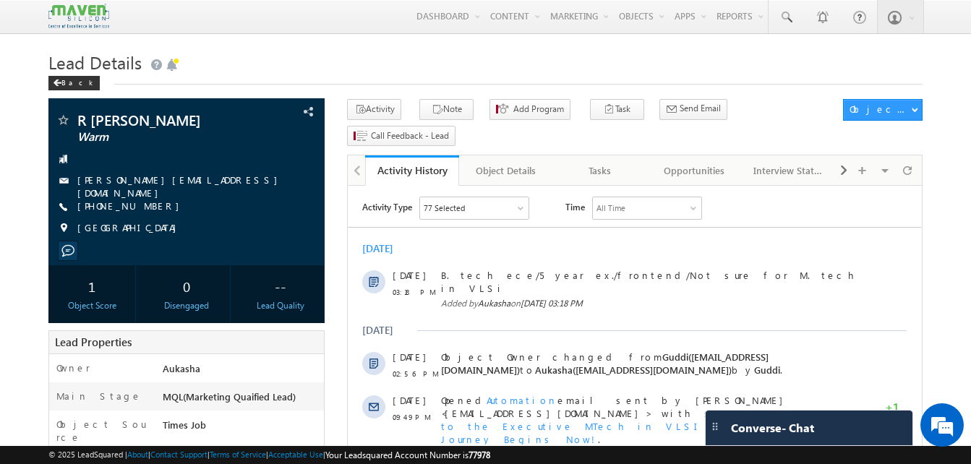
click at [322, 71] on h1 "Lead Details" at bounding box center [485, 61] width 874 height 28
click at [393, 60] on h1 "Lead Details" at bounding box center [485, 61] width 874 height 28
click at [567, 51] on h1 "Lead Details" at bounding box center [485, 61] width 874 height 28
drag, startPoint x: 158, startPoint y: 200, endPoint x: 146, endPoint y: 205, distance: 12.6
click at [146, 205] on div "[PHONE_NUMBER]" at bounding box center [187, 207] width 262 height 14
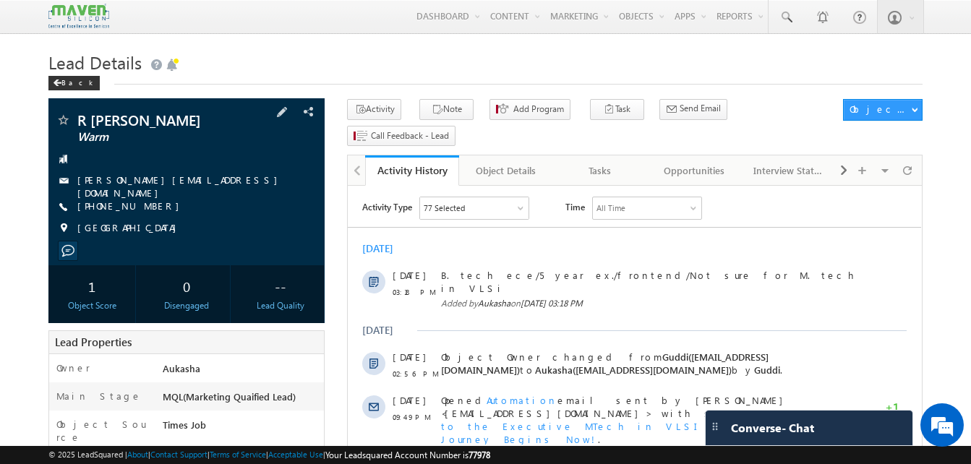
copy div "[PHONE_NUMBER]"
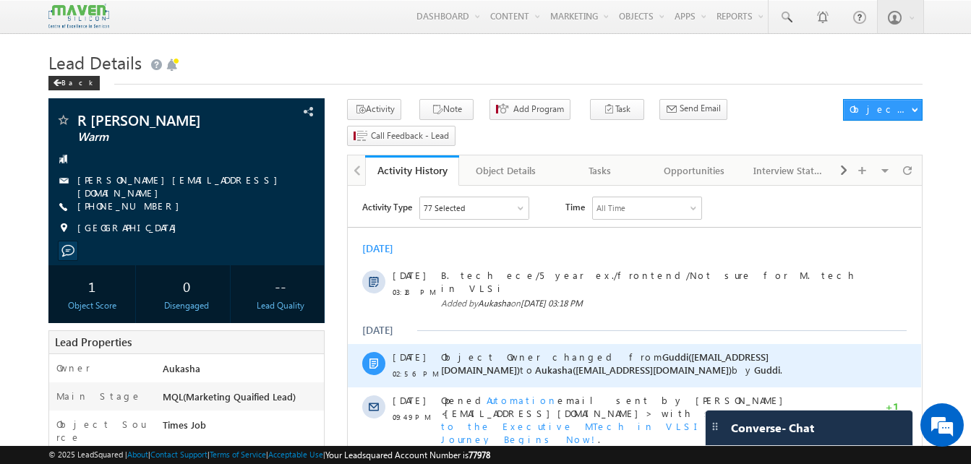
copy div "+91-8639164484"
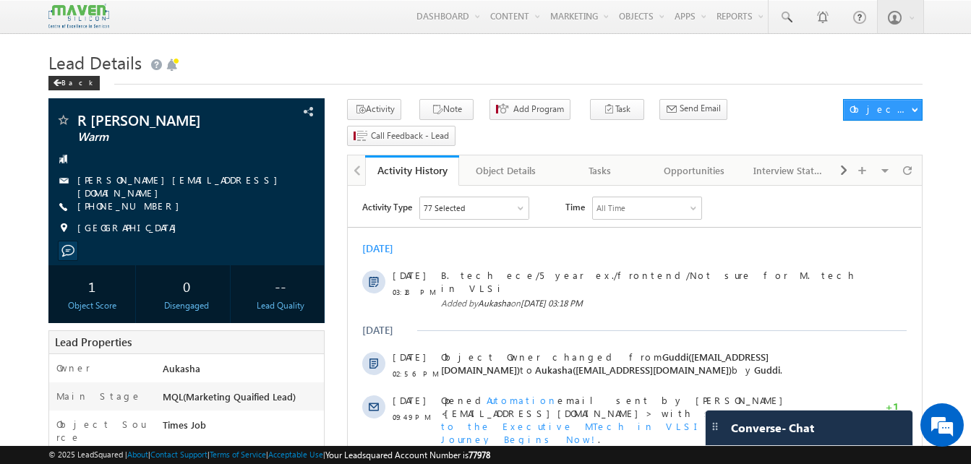
click at [430, 119] on button "Note" at bounding box center [446, 109] width 54 height 21
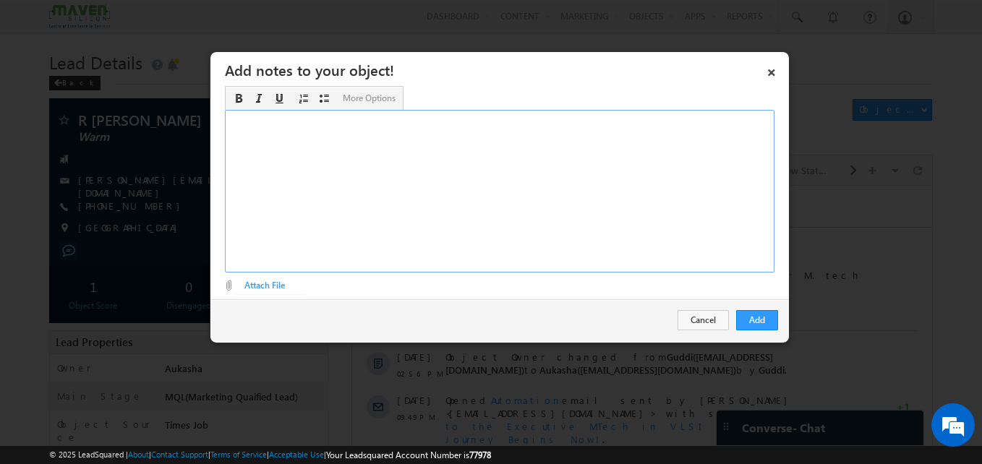
click at [516, 181] on div "Rich Text Editor, Description-inline-editor-div" at bounding box center [500, 191] width 550 height 163
click at [776, 315] on button "Add" at bounding box center [757, 320] width 42 height 20
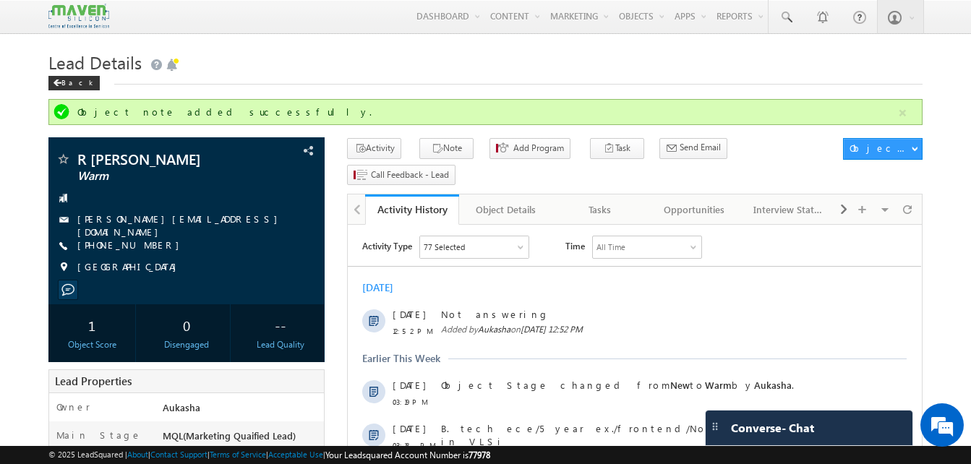
click at [424, 74] on h1 "Lead Details" at bounding box center [485, 61] width 874 height 28
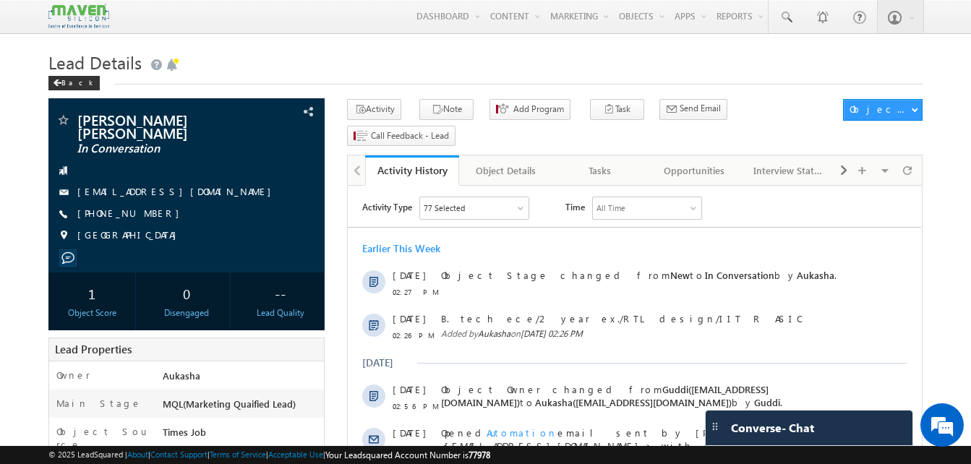
click at [315, 70] on h1 "Lead Details" at bounding box center [485, 61] width 874 height 28
